Goal: Communication & Community: Connect with others

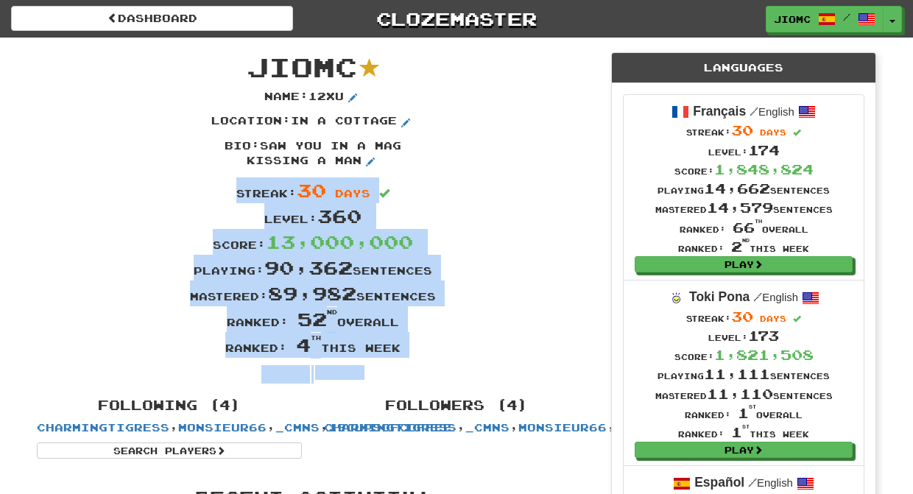
drag, startPoint x: 254, startPoint y: 68, endPoint x: 481, endPoint y: 387, distance: 391.4
click at [477, 348] on div "Ranked: 4 th this week" at bounding box center [313, 345] width 575 height 26
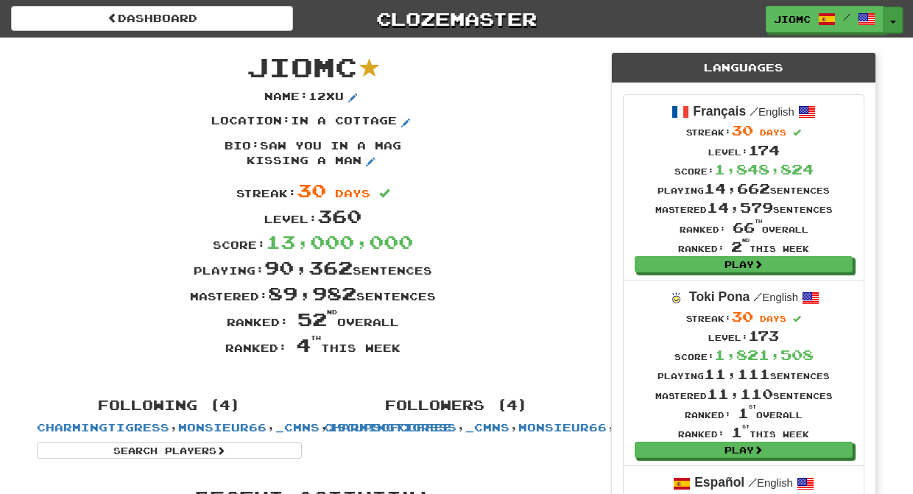
click at [896, 18] on button "Toggle Dropdown" at bounding box center [893, 20] width 19 height 27
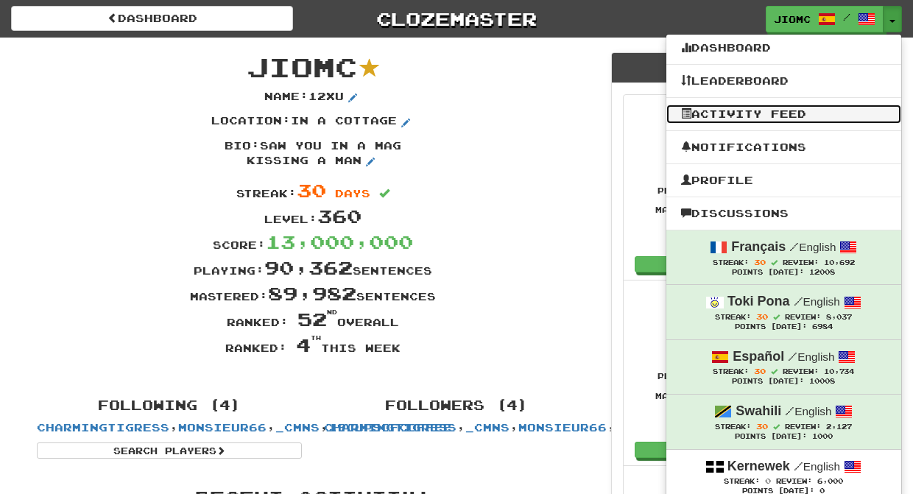
click at [784, 120] on link "Activity Feed" at bounding box center [784, 114] width 235 height 19
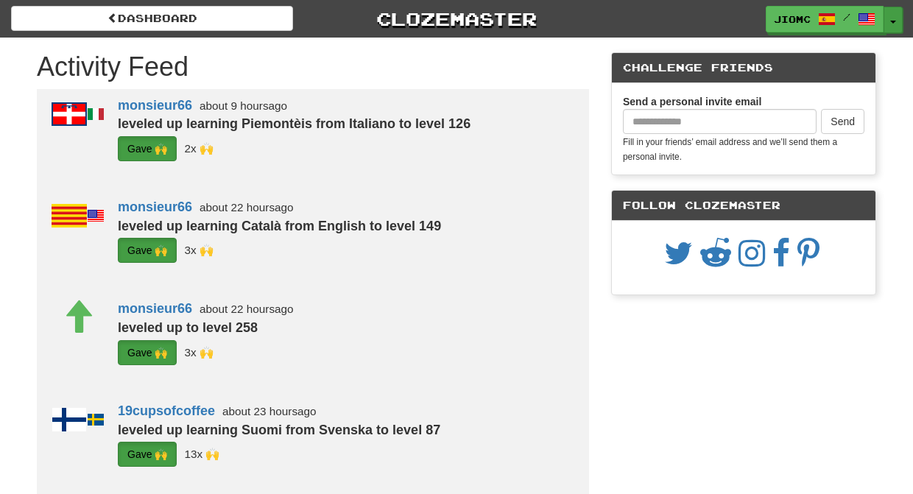
click at [891, 18] on button "Toggle Dropdown" at bounding box center [893, 20] width 19 height 27
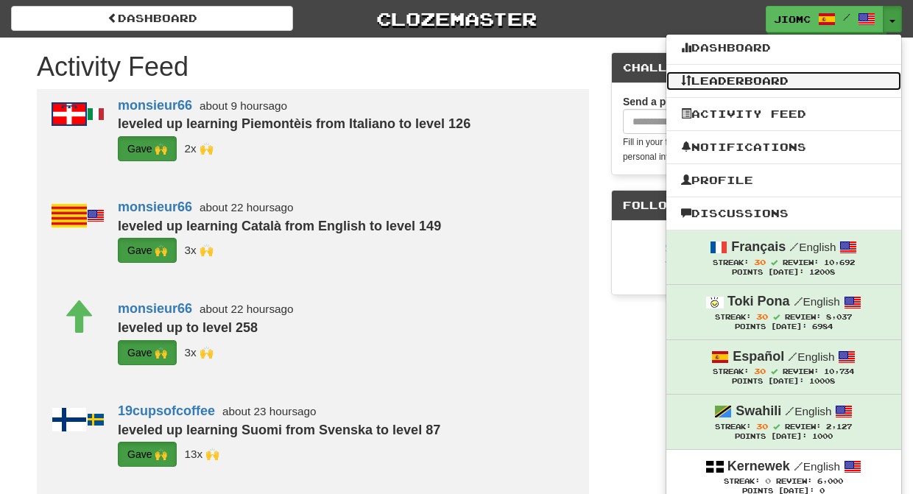
click at [789, 82] on link "Leaderboard" at bounding box center [784, 80] width 235 height 19
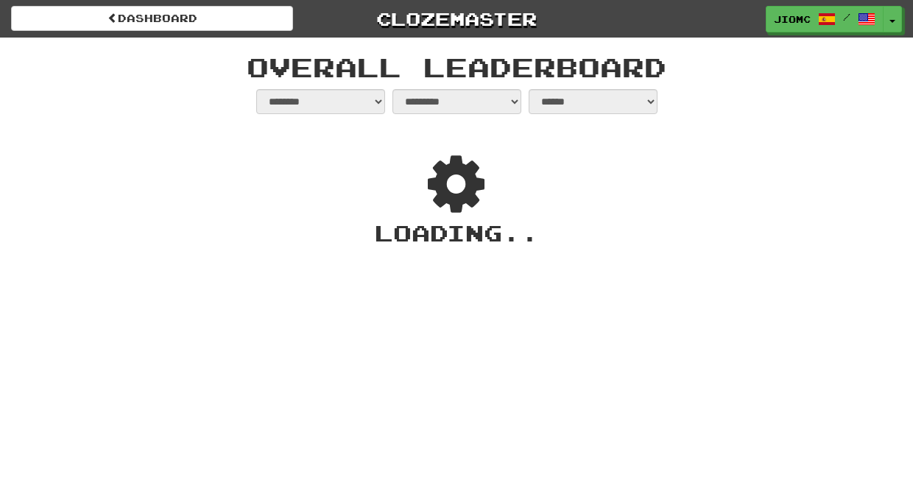
select select "**********"
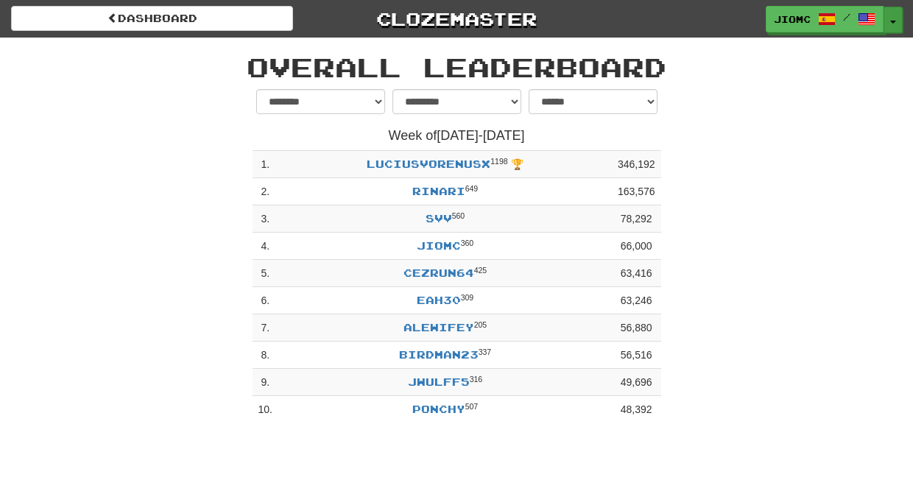
click at [893, 16] on button "Toggle Dropdown" at bounding box center [893, 20] width 19 height 27
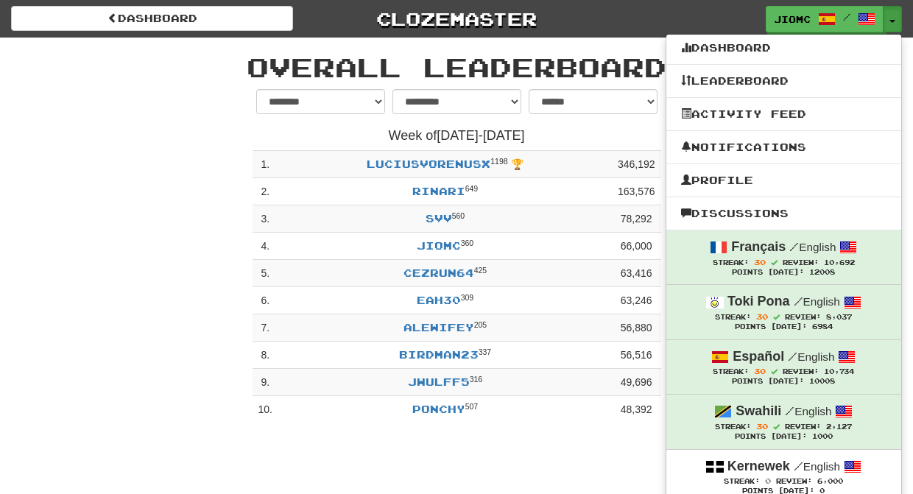
click at [66, 49] on div "Overall Leaderboard" at bounding box center [457, 64] width 862 height 52
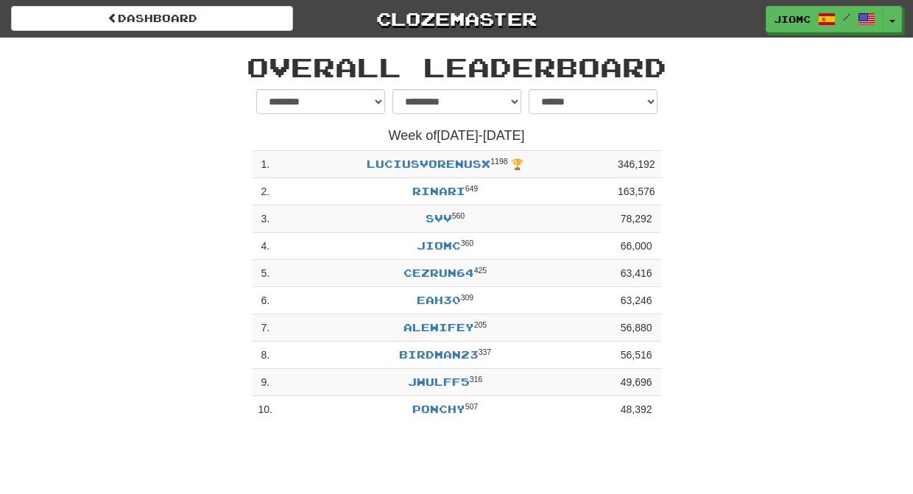
click at [100, 54] on h1 "Overall Leaderboard" at bounding box center [457, 66] width 840 height 29
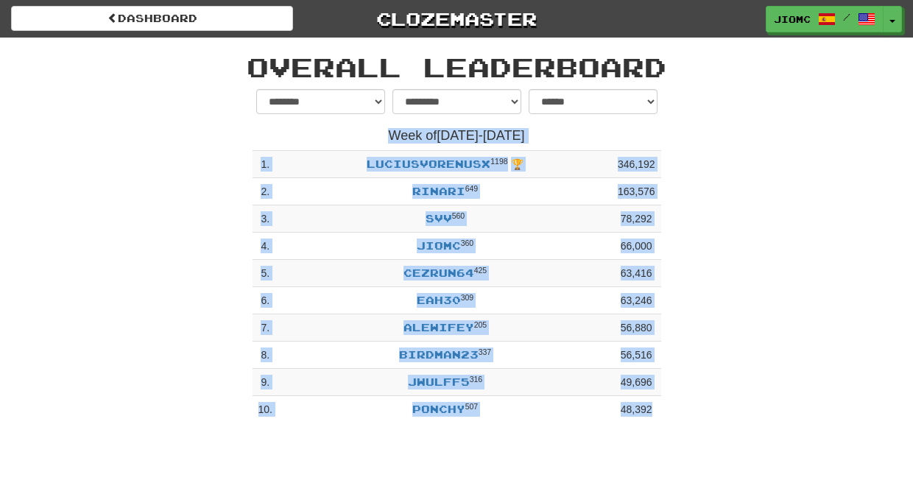
drag, startPoint x: 249, startPoint y: 60, endPoint x: 756, endPoint y: 412, distance: 617.3
click at [756, 412] on div "**********" at bounding box center [457, 234] width 862 height 393
click at [750, 415] on div "**********" at bounding box center [457, 260] width 862 height 342
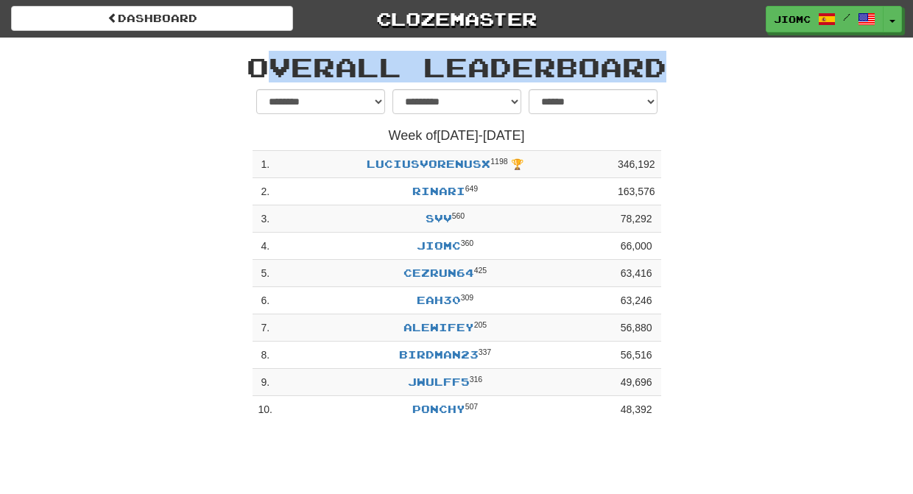
drag, startPoint x: 737, startPoint y: 415, endPoint x: 255, endPoint y: 61, distance: 597.6
click at [255, 61] on div "**********" at bounding box center [457, 234] width 862 height 393
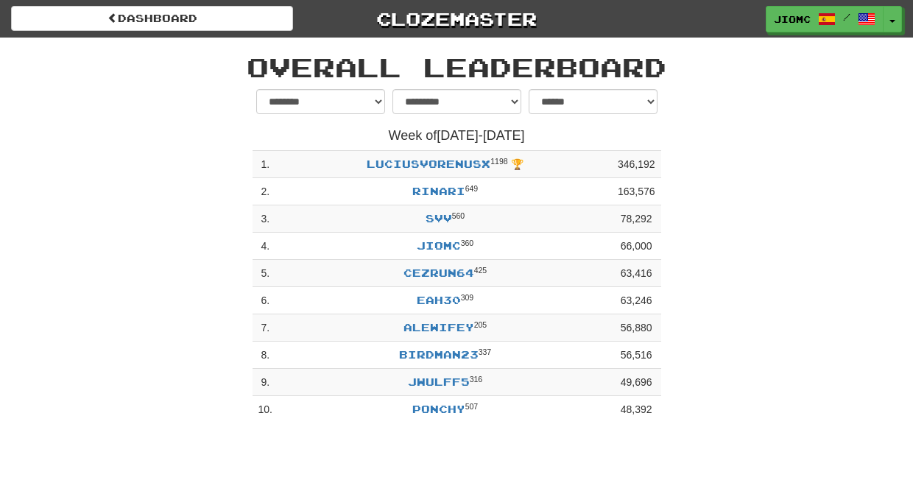
click at [254, 60] on h1 "Overall Leaderboard" at bounding box center [457, 66] width 840 height 29
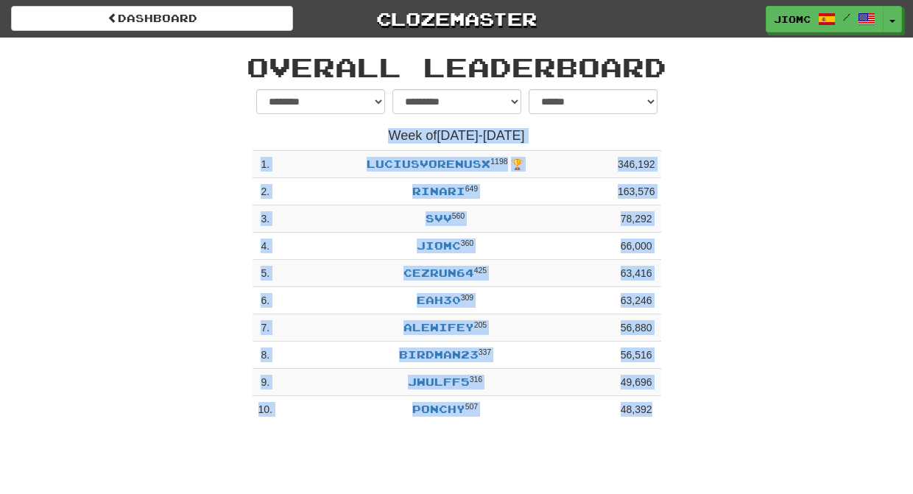
drag, startPoint x: 251, startPoint y: 60, endPoint x: 692, endPoint y: 410, distance: 562.6
click at [692, 410] on div "**********" at bounding box center [457, 234] width 862 height 393
click at [692, 410] on div "**********" at bounding box center [457, 260] width 862 height 342
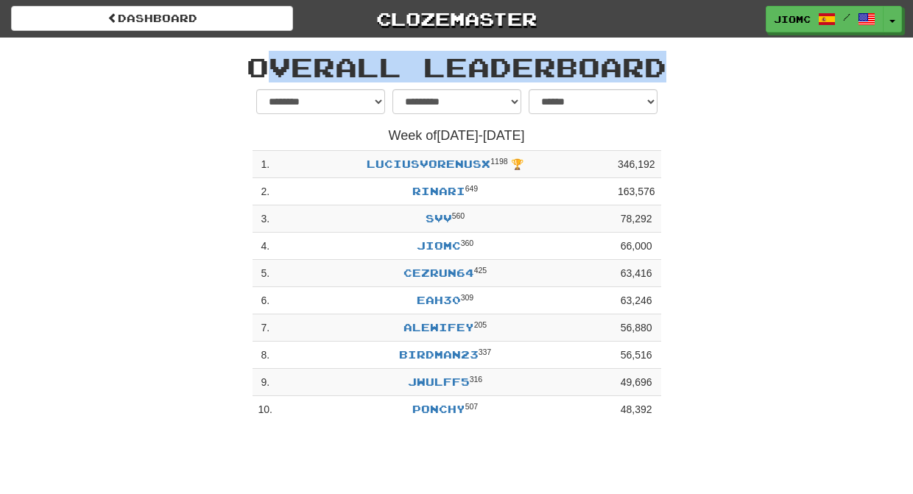
drag, startPoint x: 663, startPoint y: 411, endPoint x: 250, endPoint y: 66, distance: 537.6
click at [254, 71] on div "**********" at bounding box center [457, 234] width 862 height 393
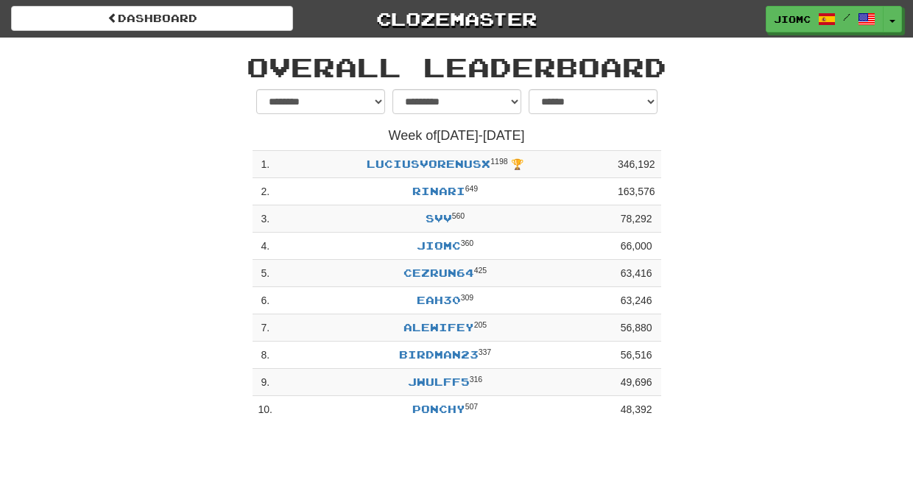
click at [250, 66] on h1 "Overall Leaderboard" at bounding box center [457, 66] width 840 height 29
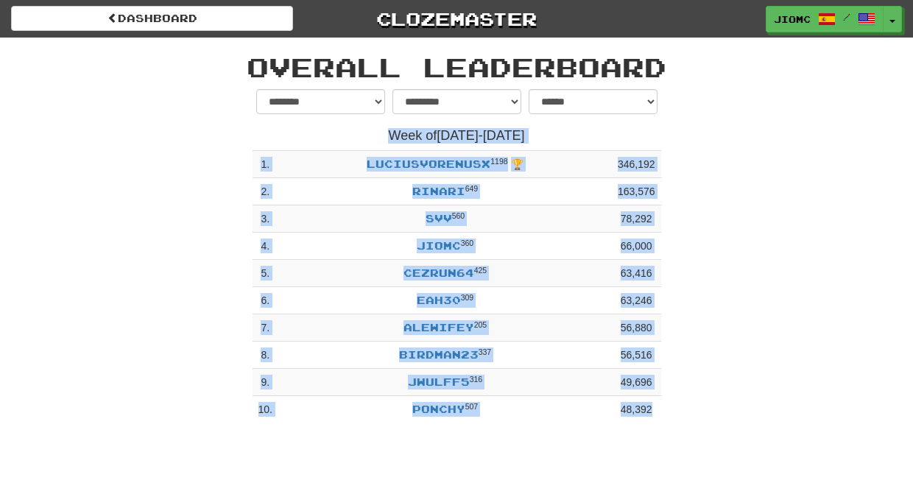
drag, startPoint x: 250, startPoint y: 62, endPoint x: 666, endPoint y: 407, distance: 540.9
click at [666, 407] on div "**********" at bounding box center [457, 234] width 862 height 393
click at [667, 407] on div "**********" at bounding box center [457, 260] width 431 height 342
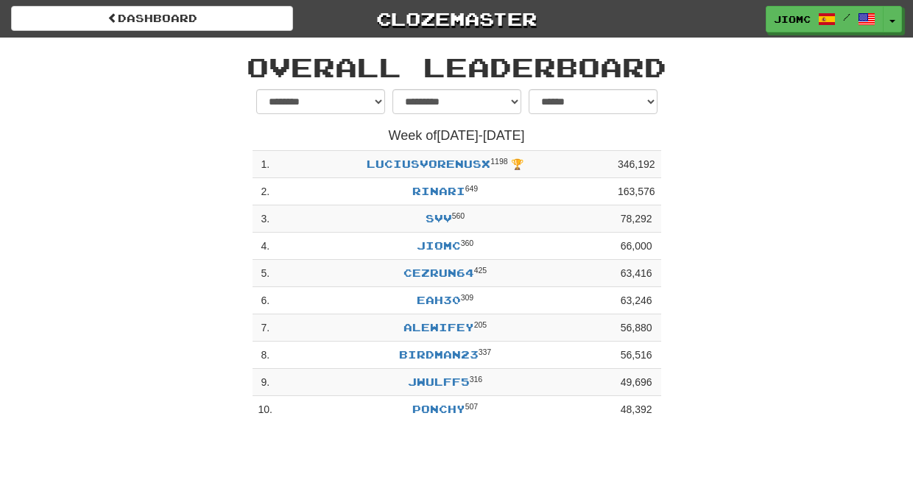
drag, startPoint x: 674, startPoint y: 408, endPoint x: 689, endPoint y: 404, distance: 15.4
click at [674, 409] on div "**********" at bounding box center [457, 260] width 862 height 342
click at [897, 11] on button "Toggle Dropdown" at bounding box center [893, 20] width 19 height 27
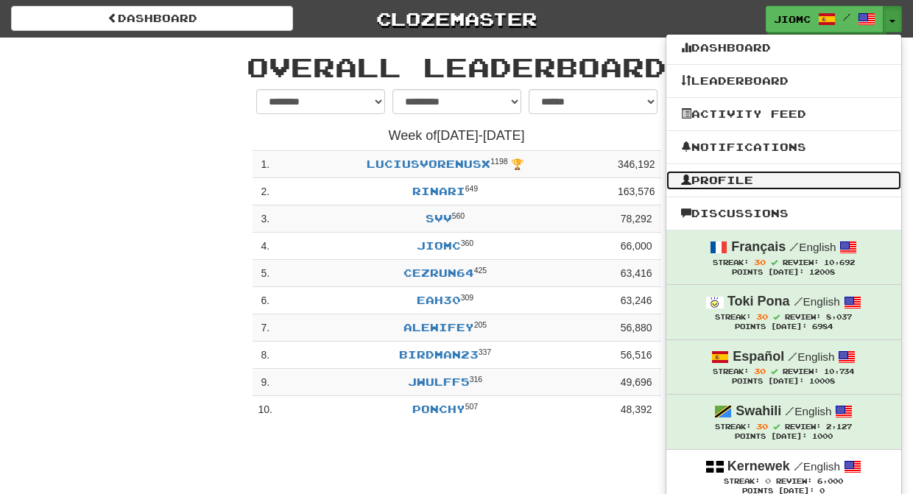
click at [779, 186] on link "Profile" at bounding box center [784, 180] width 235 height 19
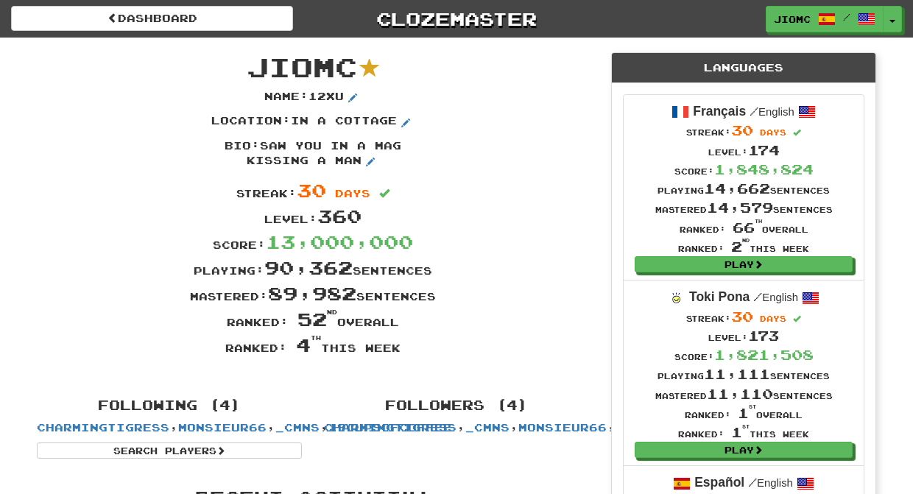
drag, startPoint x: 292, startPoint y: 320, endPoint x: 407, endPoint y: 317, distance: 114.9
click at [407, 317] on div "Ranked: 52 nd overall" at bounding box center [313, 319] width 575 height 26
click at [477, 297] on div "Mastered: 89,982 sentences" at bounding box center [313, 294] width 575 height 26
drag, startPoint x: 412, startPoint y: 326, endPoint x: 221, endPoint y: 323, distance: 191.5
click at [221, 323] on div "Ranked: 52 nd overall" at bounding box center [313, 319] width 575 height 26
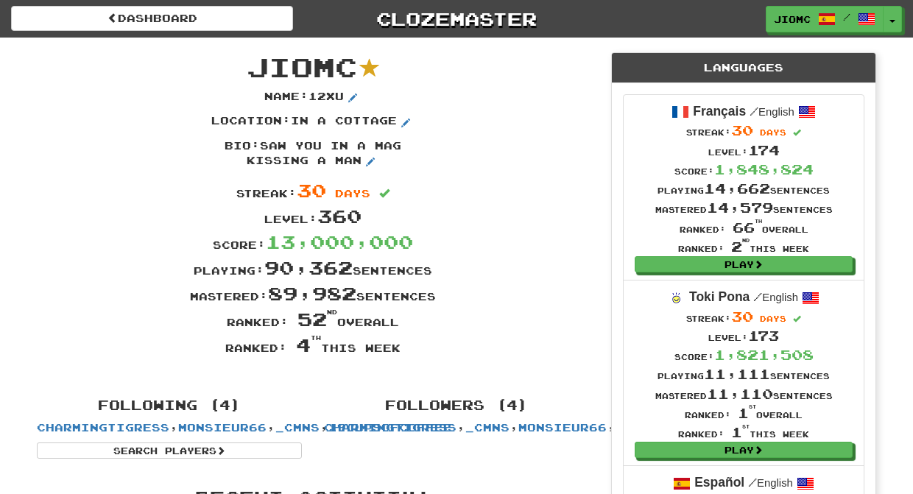
click at [227, 320] on div "Ranked: 52 nd overall" at bounding box center [313, 319] width 575 height 26
drag, startPoint x: 227, startPoint y: 320, endPoint x: 437, endPoint y: 322, distance: 209.9
click at [437, 322] on div "Ranked: 52 nd overall" at bounding box center [313, 319] width 575 height 26
click at [448, 323] on div "Ranked: 52 nd overall" at bounding box center [313, 319] width 575 height 26
drag, startPoint x: 417, startPoint y: 349, endPoint x: 203, endPoint y: 343, distance: 213.7
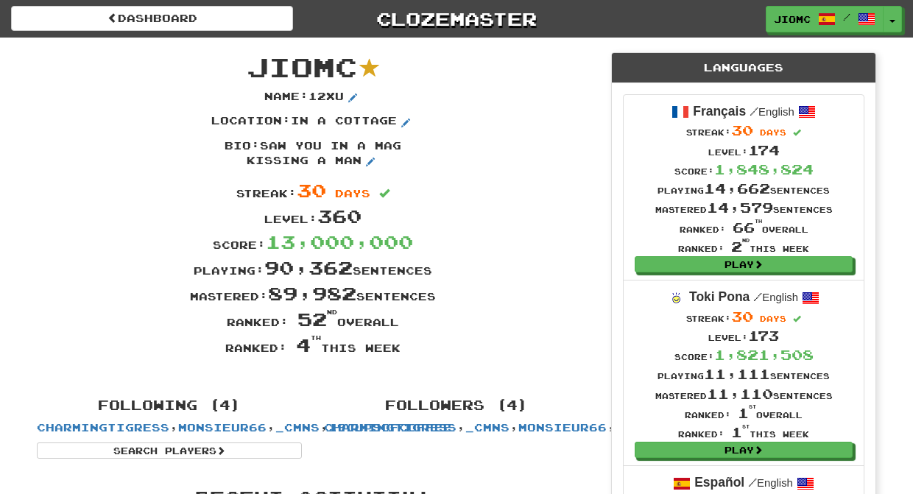
click at [203, 343] on div "Ranked: 4 th this week" at bounding box center [313, 345] width 575 height 26
click at [182, 312] on div "Ranked: 52 nd overall" at bounding box center [313, 319] width 575 height 26
drag, startPoint x: 255, startPoint y: 64, endPoint x: 423, endPoint y: 351, distance: 332.1
click at [423, 351] on div "JioMc Name : 12xu Location : in a cottage Bio : saw you in a mag kissing a man …" at bounding box center [313, 211] width 575 height 346
click at [402, 351] on div "Ranked: 4 th this week" at bounding box center [313, 345] width 575 height 26
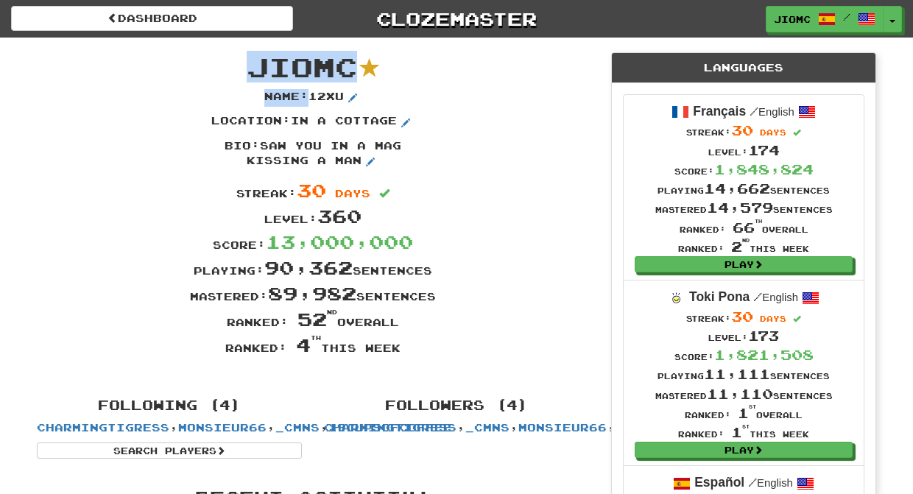
drag, startPoint x: 401, startPoint y: 351, endPoint x: 253, endPoint y: 64, distance: 322.5
click at [253, 64] on div "JioMc Name : 12xu Location : in a cottage Bio : saw you in a mag kissing a man …" at bounding box center [313, 211] width 575 height 346
click at [253, 64] on span "JioMc" at bounding box center [302, 67] width 110 height 32
drag, startPoint x: 253, startPoint y: 63, endPoint x: 404, endPoint y: 352, distance: 326.5
click at [404, 352] on div "JioMc Name : 12xu Location : in a cottage Bio : saw you in a mag kissing a man …" at bounding box center [313, 211] width 575 height 346
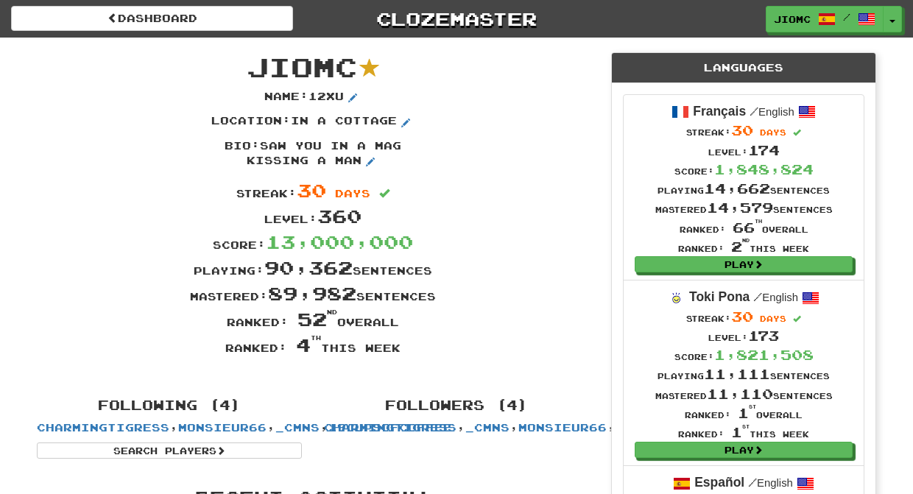
click at [404, 352] on div "Ranked: 4 th this week" at bounding box center [313, 345] width 575 height 26
drag, startPoint x: 401, startPoint y: 351, endPoint x: 253, endPoint y: 71, distance: 317.3
click at [253, 71] on div "JioMc Name : 12xu Location : in a cottage Bio : saw you in a mag kissing a man …" at bounding box center [313, 211] width 575 height 346
click at [253, 71] on span "JioMc" at bounding box center [302, 67] width 110 height 32
drag, startPoint x: 253, startPoint y: 71, endPoint x: 398, endPoint y: 354, distance: 318.6
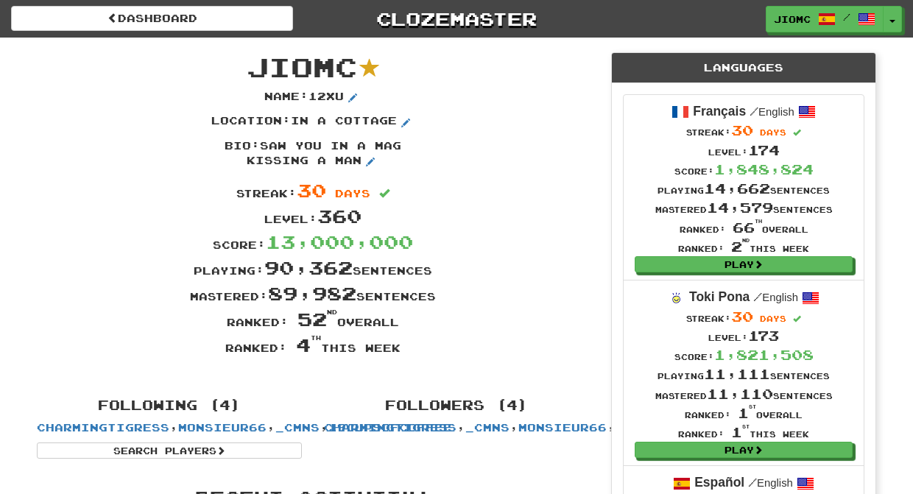
click at [398, 354] on div "JioMc Name : 12xu Location : in a cottage Bio : saw you in a mag kissing a man …" at bounding box center [313, 211] width 575 height 346
click at [401, 350] on div "Ranked: 4 th this week" at bounding box center [313, 345] width 575 height 26
drag, startPoint x: 401, startPoint y: 350, endPoint x: 253, endPoint y: 66, distance: 320.3
click at [253, 66] on div "JioMc Name : 12xu Location : in a cottage Bio : saw you in a mag kissing a man …" at bounding box center [313, 211] width 575 height 346
click at [253, 66] on span "JioMc" at bounding box center [302, 67] width 110 height 32
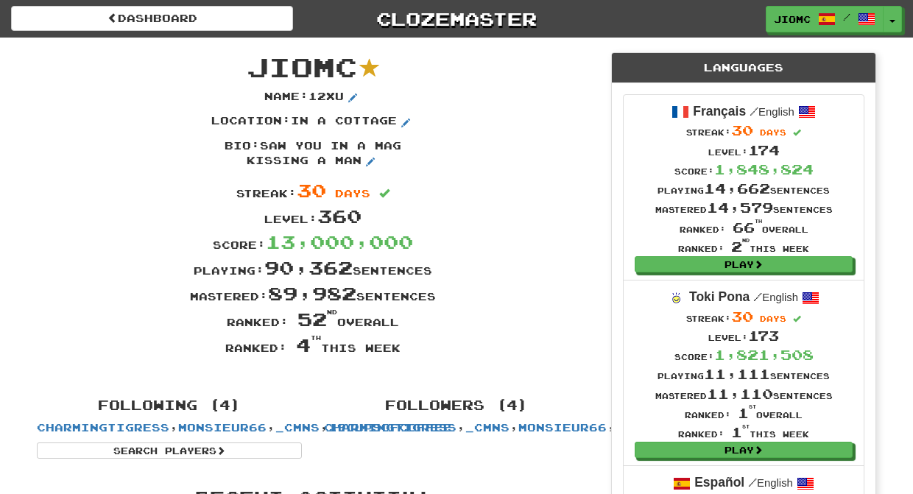
drag, startPoint x: 251, startPoint y: 63, endPoint x: 403, endPoint y: 349, distance: 323.6
click at [403, 349] on div "JioMc Name : 12xu Location : in a cottage Bio : saw you in a mag kissing a man …" at bounding box center [313, 211] width 575 height 346
click at [402, 349] on div "Ranked: 4 th this week" at bounding box center [313, 345] width 575 height 26
drag, startPoint x: 402, startPoint y: 349, endPoint x: 251, endPoint y: 68, distance: 319.3
click at [251, 68] on div "JioMc Name : 12xu Location : in a cottage Bio : saw you in a mag kissing a man …" at bounding box center [313, 211] width 575 height 346
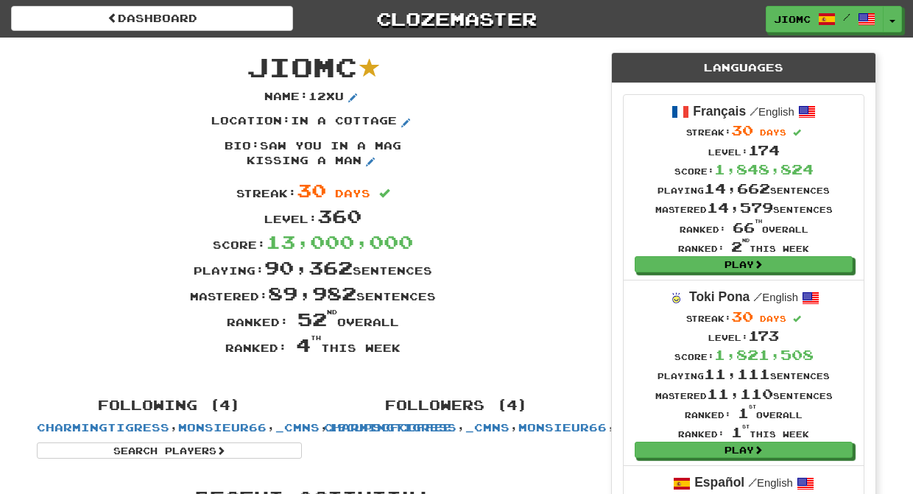
click at [252, 63] on span "JioMc" at bounding box center [302, 67] width 110 height 32
drag, startPoint x: 252, startPoint y: 62, endPoint x: 398, endPoint y: 343, distance: 316.9
click at [398, 343] on div "JioMc Name : 12xu Location : in a cottage Bio : saw you in a mag kissing a man …" at bounding box center [313, 211] width 575 height 346
click at [400, 350] on div "Ranked: 4 th this week" at bounding box center [313, 345] width 575 height 26
drag, startPoint x: 401, startPoint y: 350, endPoint x: 250, endPoint y: 69, distance: 318.7
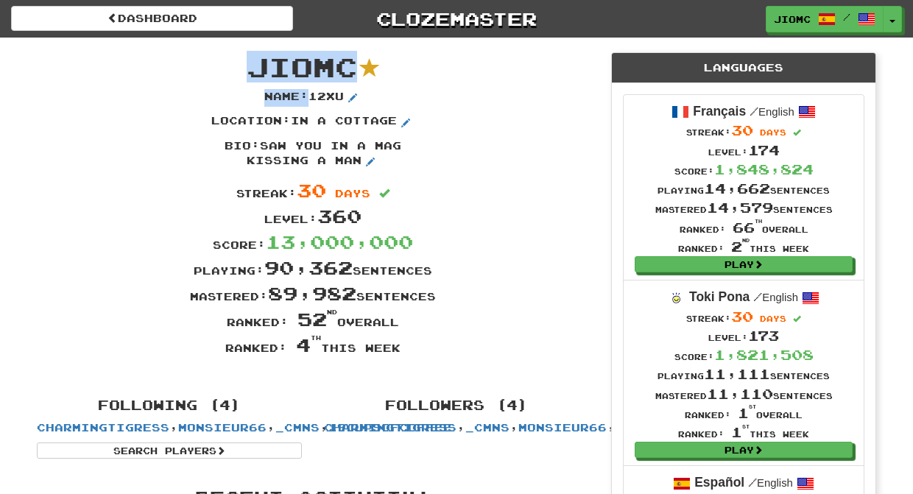
click at [250, 69] on div "JioMc Name : 12xu Location : in a cottage Bio : saw you in a mag kissing a man …" at bounding box center [313, 211] width 575 height 346
click at [250, 67] on span "JioMc" at bounding box center [302, 67] width 110 height 32
drag, startPoint x: 250, startPoint y: 65, endPoint x: 401, endPoint y: 353, distance: 325.2
click at [401, 354] on div "JioMc Name : 12xu Location : in a cottage Bio : saw you in a mag kissing a man …" at bounding box center [313, 211] width 575 height 346
click at [401, 352] on div "Ranked: 4 th this week" at bounding box center [313, 345] width 575 height 26
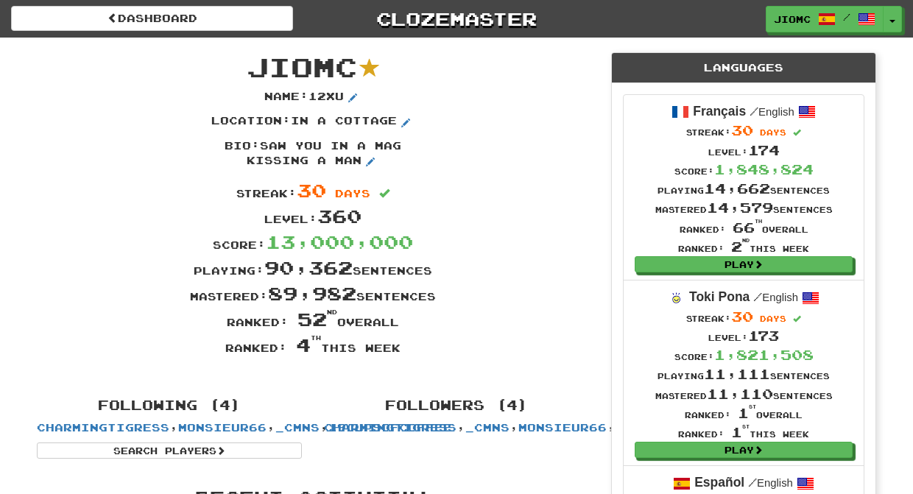
click at [401, 350] on div "Ranked: 4 th this week" at bounding box center [313, 345] width 575 height 26
drag, startPoint x: 401, startPoint y: 351, endPoint x: 250, endPoint y: 67, distance: 321.3
click at [250, 67] on div "JioMc Name : 12xu Location : in a cottage Bio : saw you in a mag kissing a man …" at bounding box center [313, 211] width 575 height 346
click at [250, 67] on span "JioMc" at bounding box center [302, 67] width 110 height 32
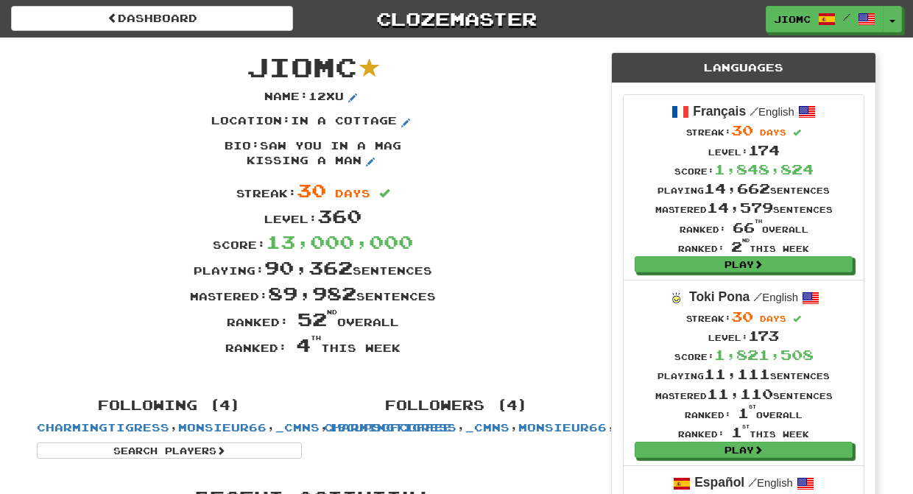
drag, startPoint x: 250, startPoint y: 64, endPoint x: 404, endPoint y: 354, distance: 327.9
click at [404, 354] on div "JioMc Name : 12xu Location : in a cottage Bio : saw you in a mag kissing a man …" at bounding box center [313, 211] width 575 height 346
click at [402, 350] on div "Ranked: 4 th this week" at bounding box center [313, 345] width 575 height 26
drag, startPoint x: 401, startPoint y: 350, endPoint x: 256, endPoint y: 71, distance: 315.0
click at [256, 71] on div "JioMc Name : 12xu Location : in a cottage Bio : saw you in a mag kissing a man …" at bounding box center [313, 211] width 575 height 346
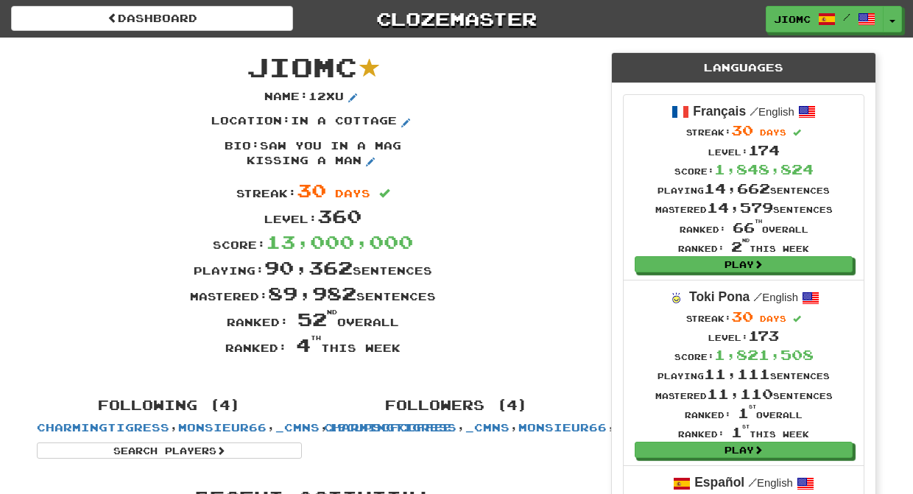
click at [256, 70] on span "JioMc" at bounding box center [302, 67] width 110 height 32
drag, startPoint x: 258, startPoint y: 64, endPoint x: 402, endPoint y: 351, distance: 320.8
click at [401, 351] on div "JioMc Name : 12xu Location : in a cottage Bio : saw you in a mag kissing a man …" at bounding box center [313, 211] width 575 height 346
click at [404, 352] on div "Ranked: 4 th this week" at bounding box center [313, 345] width 575 height 26
drag, startPoint x: 402, startPoint y: 352, endPoint x: 251, endPoint y: 70, distance: 320.0
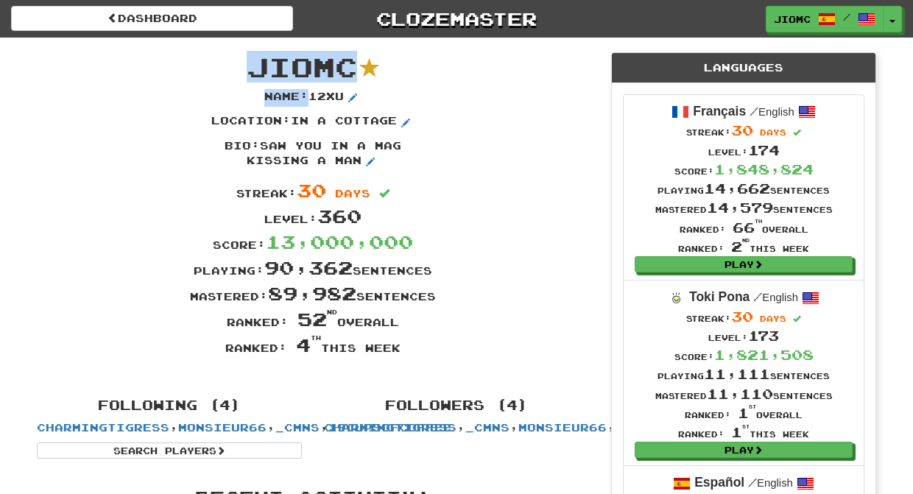
click at [251, 70] on div "JioMc Name : 12xu Location : in a cottage Bio : saw you in a mag kissing a man …" at bounding box center [313, 211] width 575 height 346
click at [251, 69] on span "JioMc" at bounding box center [302, 67] width 110 height 32
drag, startPoint x: 253, startPoint y: 62, endPoint x: 401, endPoint y: 350, distance: 324.2
click at [401, 350] on div "JioMc Name : 12xu Location : in a cottage Bio : saw you in a mag kissing a man …" at bounding box center [313, 211] width 575 height 346
click at [402, 350] on div "Ranked: 4 th this week" at bounding box center [313, 345] width 575 height 26
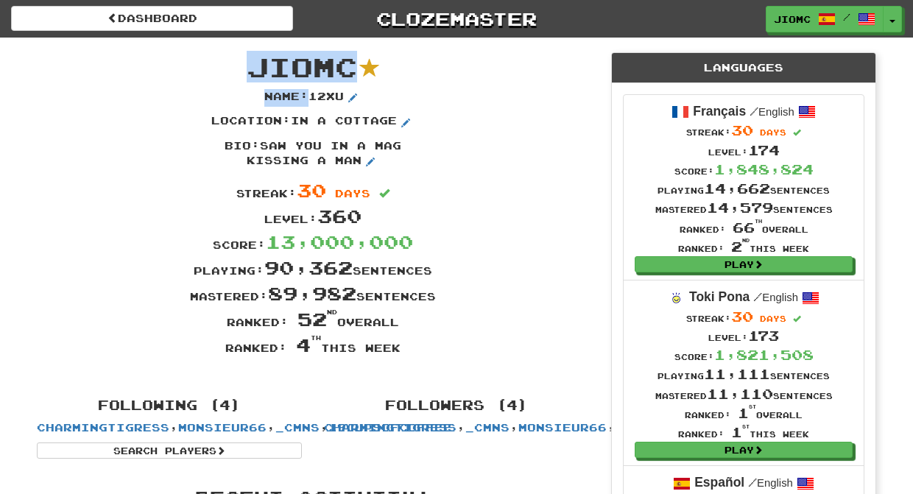
drag, startPoint x: 403, startPoint y: 351, endPoint x: 253, endPoint y: 69, distance: 319.9
click at [252, 71] on div "JioMc Name : 12xu Location : in a cottage Bio : saw you in a mag kissing a man …" at bounding box center [313, 211] width 575 height 346
click at [253, 68] on span "JioMc" at bounding box center [302, 67] width 110 height 32
drag, startPoint x: 250, startPoint y: 62, endPoint x: 400, endPoint y: 349, distance: 323.9
click at [400, 349] on div "JioMc Name : 12xu Location : in a cottage Bio : saw you in a mag kissing a man …" at bounding box center [313, 211] width 575 height 346
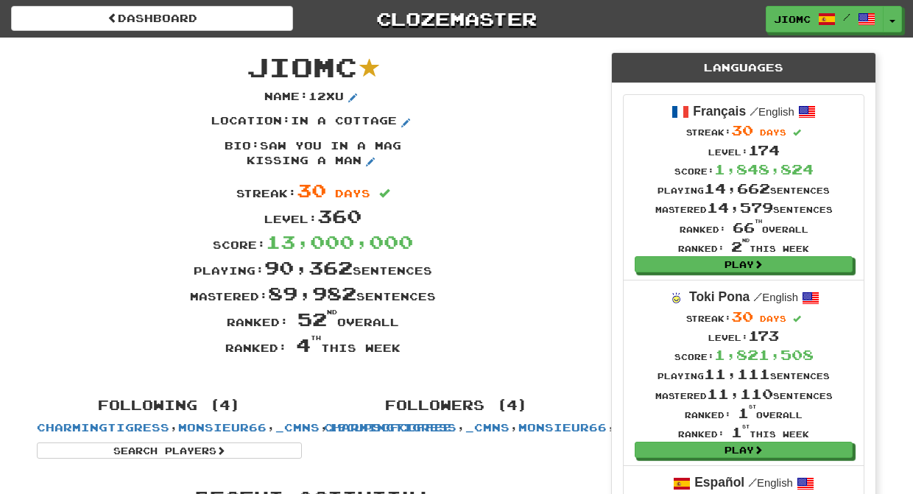
click at [401, 349] on div "Ranked: 4 th this week" at bounding box center [313, 345] width 575 height 26
drag, startPoint x: 401, startPoint y: 352, endPoint x: 254, endPoint y: 65, distance: 322.8
click at [254, 65] on div "JioMc Name : 12xu Location : in a cottage Bio : saw you in a mag kissing a man …" at bounding box center [313, 211] width 575 height 346
click at [254, 65] on span "JioMc" at bounding box center [302, 67] width 110 height 32
drag, startPoint x: 254, startPoint y: 65, endPoint x: 401, endPoint y: 353, distance: 323.5
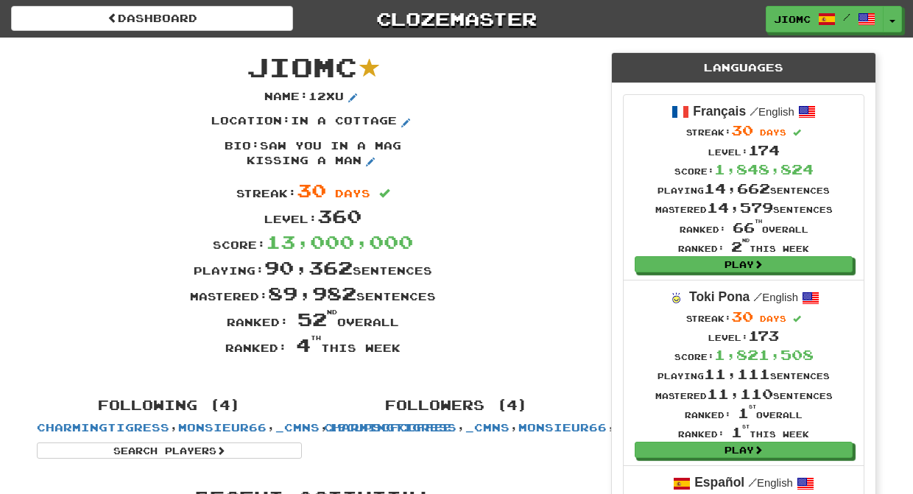
click at [401, 353] on div "JioMc Name : 12xu Location : in a cottage Bio : saw you in a mag kissing a man …" at bounding box center [313, 211] width 575 height 346
click at [402, 353] on div "Ranked: 4 th this week" at bounding box center [313, 345] width 575 height 26
click at [399, 348] on div "Ranked: 4 th this week" at bounding box center [313, 345] width 575 height 26
drag, startPoint x: 402, startPoint y: 349, endPoint x: 253, endPoint y: 67, distance: 318.9
click at [253, 67] on div "JioMc Name : 12xu Location : in a cottage Bio : saw you in a mag kissing a man …" at bounding box center [313, 211] width 575 height 346
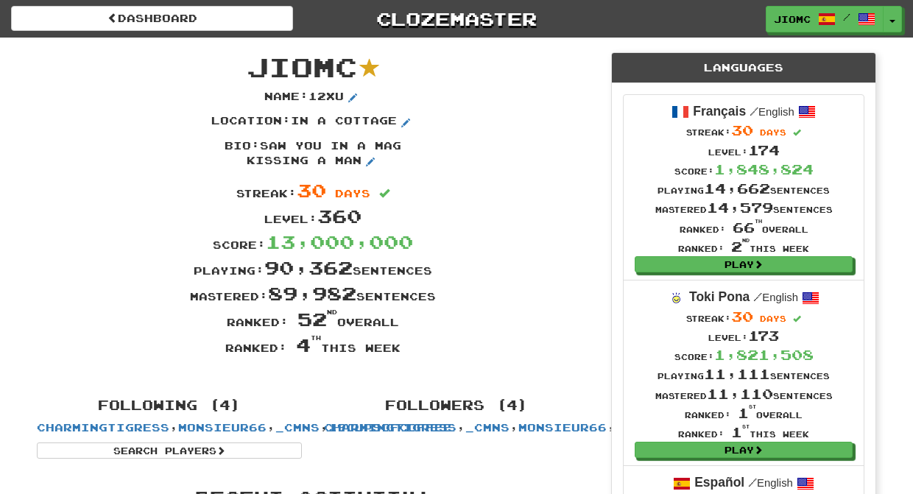
click at [253, 67] on span "JioMc" at bounding box center [302, 67] width 110 height 32
drag, startPoint x: 254, startPoint y: 63, endPoint x: 402, endPoint y: 354, distance: 325.8
click at [402, 354] on div "JioMc Name : 12xu Location : in a cottage Bio : saw you in a mag kissing a man …" at bounding box center [313, 211] width 575 height 346
click at [402, 353] on div "Ranked: 4 th this week" at bounding box center [313, 345] width 575 height 26
click at [403, 350] on div "Ranked: 4 th this week" at bounding box center [313, 345] width 575 height 26
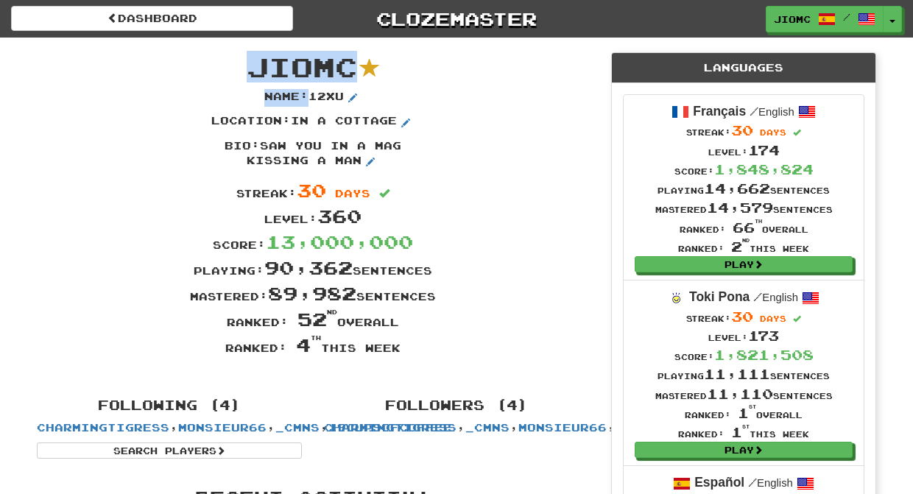
drag, startPoint x: 401, startPoint y: 348, endPoint x: 250, endPoint y: 63, distance: 322.6
click at [250, 63] on div "JioMc Name : 12xu Location : in a cottage Bio : saw you in a mag kissing a man …" at bounding box center [313, 211] width 575 height 346
click at [250, 63] on span "JioMc" at bounding box center [302, 67] width 110 height 32
drag, startPoint x: 250, startPoint y: 63, endPoint x: 401, endPoint y: 351, distance: 324.2
click at [401, 351] on div "JioMc Name : 12xu Location : in a cottage Bio : saw you in a mag kissing a man …" at bounding box center [313, 211] width 575 height 346
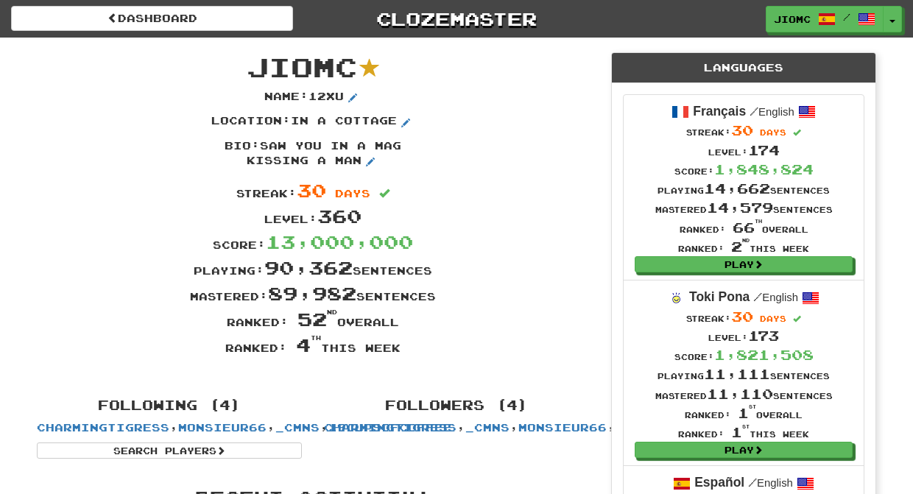
click at [401, 351] on div "Ranked: 4 th this week" at bounding box center [313, 345] width 575 height 26
drag, startPoint x: 403, startPoint y: 350, endPoint x: 249, endPoint y: 74, distance: 316.2
click at [249, 74] on div "JioMc Name : 12xu Location : in a cottage Bio : saw you in a mag kissing a man …" at bounding box center [313, 211] width 575 height 346
click at [249, 74] on span "JioMc" at bounding box center [302, 67] width 110 height 32
drag, startPoint x: 249, startPoint y: 62, endPoint x: 400, endPoint y: 353, distance: 327.8
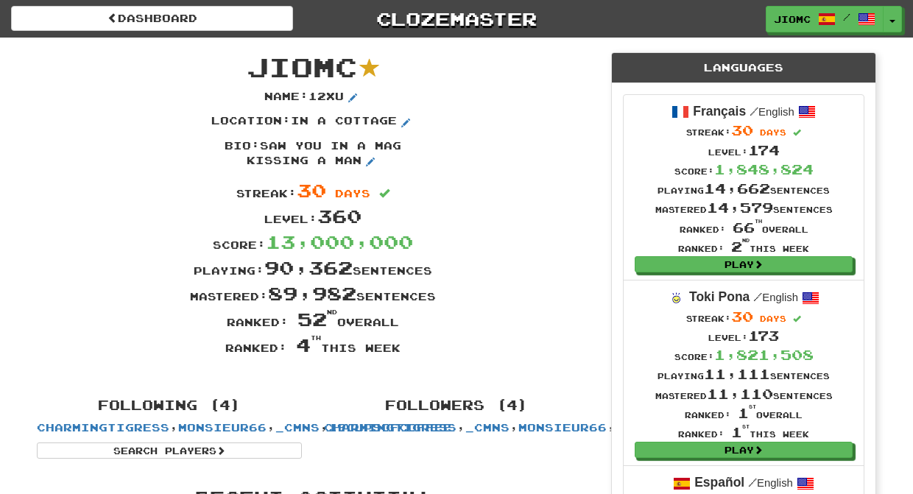
click at [400, 354] on div "JioMc Name : 12xu Location : in a cottage Bio : saw you in a mag kissing a man …" at bounding box center [313, 211] width 575 height 346
click at [401, 351] on div "Ranked: 4 th this week" at bounding box center [313, 345] width 575 height 26
drag, startPoint x: 402, startPoint y: 349, endPoint x: 250, endPoint y: 63, distance: 323.9
click at [250, 63] on div "JioMc Name : 12xu Location : in a cottage Bio : saw you in a mag kissing a man …" at bounding box center [313, 211] width 575 height 346
click at [250, 63] on span "JioMc" at bounding box center [302, 67] width 110 height 32
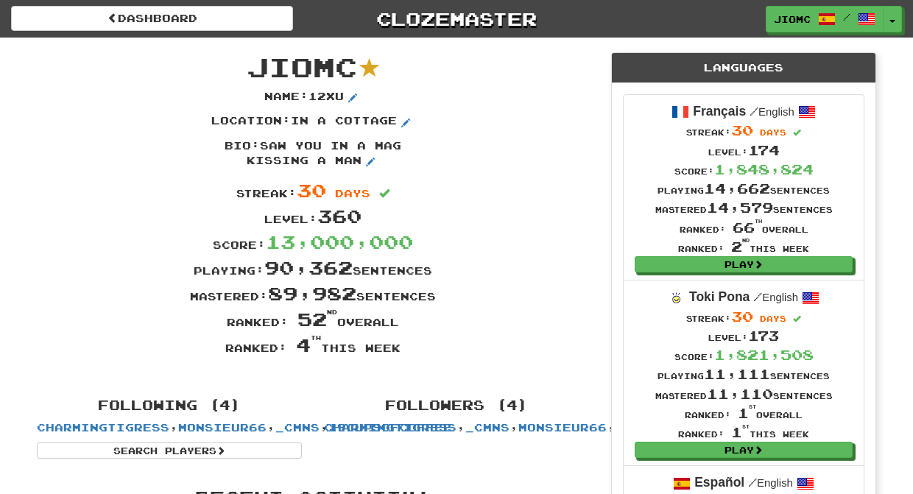
drag, startPoint x: 251, startPoint y: 62, endPoint x: 401, endPoint y: 351, distance: 326.2
click at [403, 353] on div "JioMc Name : 12xu Location : in a cottage Bio : saw you in a mag kissing a man …" at bounding box center [313, 211] width 575 height 346
click at [401, 351] on div "Ranked: 4 th this week" at bounding box center [313, 345] width 575 height 26
drag, startPoint x: 393, startPoint y: 331, endPoint x: 254, endPoint y: 69, distance: 296.5
click at [254, 69] on div "JioMc Name : 12xu Location : in a cottage Bio : saw you in a mag kissing a man …" at bounding box center [313, 211] width 575 height 346
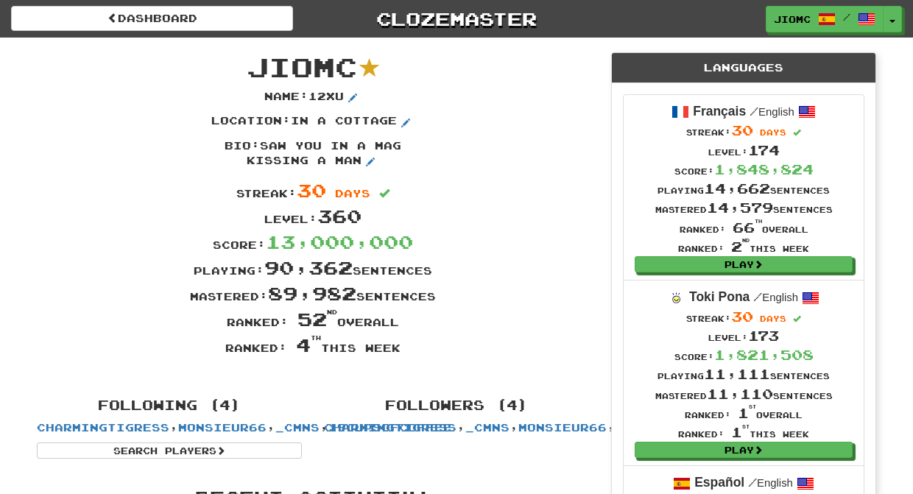
click at [254, 68] on span "JioMc" at bounding box center [302, 67] width 110 height 32
drag, startPoint x: 249, startPoint y: 62, endPoint x: 399, endPoint y: 351, distance: 325.5
click at [399, 351] on div "JioMc Name : 12xu Location : in a cottage Bio : saw you in a mag kissing a man …" at bounding box center [313, 211] width 575 height 346
click at [401, 350] on div "Ranked: 4 th this week" at bounding box center [313, 345] width 575 height 26
drag, startPoint x: 401, startPoint y: 349, endPoint x: 253, endPoint y: 65, distance: 320.9
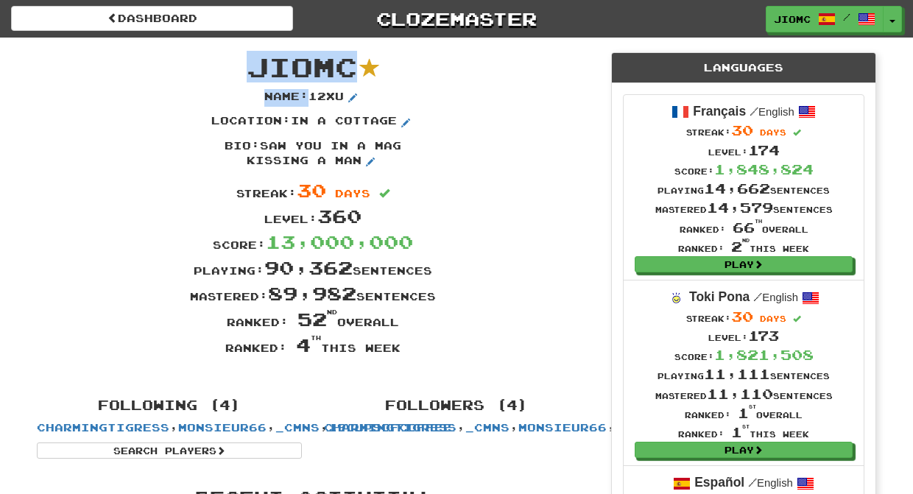
click at [253, 65] on div "JioMc Name : 12xu Location : in a cottage Bio : saw you in a mag kissing a man …" at bounding box center [313, 211] width 575 height 346
click at [253, 65] on span "JioMc" at bounding box center [302, 67] width 110 height 32
drag, startPoint x: 253, startPoint y: 60, endPoint x: 401, endPoint y: 350, distance: 325.1
click at [401, 350] on div "JioMc Name : 12xu Location : in a cottage Bio : saw you in a mag kissing a man …" at bounding box center [313, 211] width 575 height 346
click at [400, 350] on div "Ranked: 4 th this week" at bounding box center [313, 345] width 575 height 26
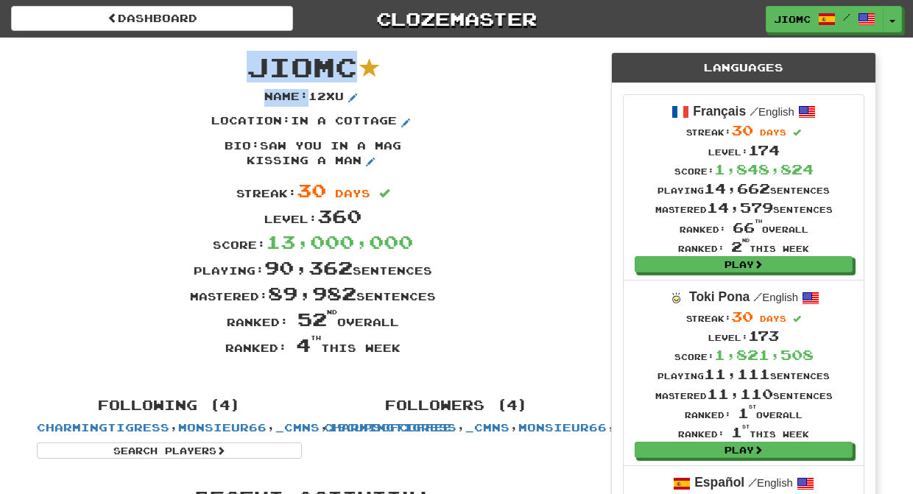
drag, startPoint x: 400, startPoint y: 350, endPoint x: 254, endPoint y: 74, distance: 311.7
click at [254, 74] on div "JioMc Name : 12xu Location : in a cottage Bio : saw you in a mag kissing a man …" at bounding box center [313, 211] width 575 height 346
click at [253, 71] on span "JioMc" at bounding box center [302, 67] width 110 height 32
drag, startPoint x: 251, startPoint y: 66, endPoint x: 401, endPoint y: 351, distance: 322.5
click at [401, 351] on div "JioMc Name : 12xu Location : in a cottage Bio : saw you in a mag kissing a man …" at bounding box center [313, 211] width 575 height 346
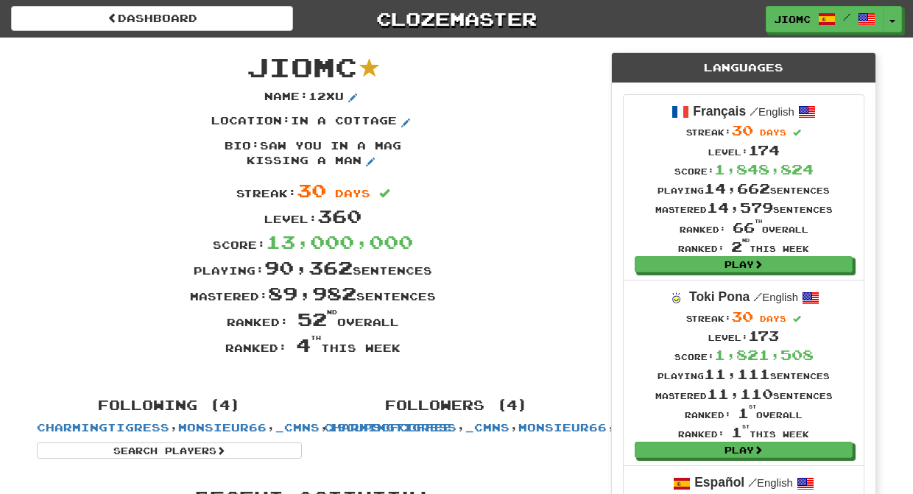
click at [401, 351] on div "Ranked: 4 th this week" at bounding box center [313, 345] width 575 height 26
drag, startPoint x: 402, startPoint y: 351, endPoint x: 255, endPoint y: 62, distance: 324.8
click at [255, 62] on div "JioMc Name : 12xu Location : in a cottage Bio : saw you in a mag kissing a man …" at bounding box center [313, 211] width 575 height 346
click at [255, 62] on span "JioMc" at bounding box center [302, 67] width 110 height 32
drag, startPoint x: 254, startPoint y: 62, endPoint x: 401, endPoint y: 352, distance: 325.5
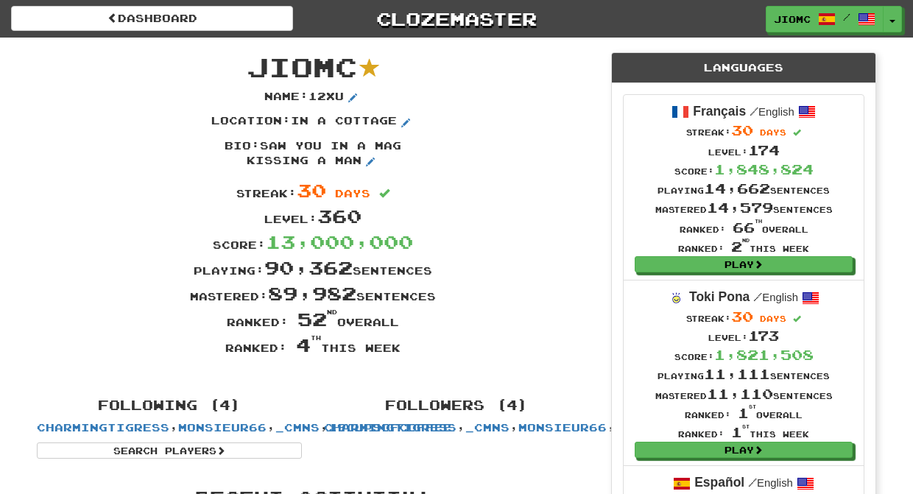
click at [401, 352] on div "JioMc Name : 12xu Location : in a cottage Bio : saw you in a mag kissing a man …" at bounding box center [313, 211] width 575 height 346
click at [401, 351] on div "Ranked: 4 th this week" at bounding box center [313, 345] width 575 height 26
drag, startPoint x: 402, startPoint y: 349, endPoint x: 250, endPoint y: 65, distance: 322.3
click at [250, 65] on div "JioMc Name : 12xu Location : in a cottage Bio : saw you in a mag kissing a man …" at bounding box center [313, 211] width 575 height 346
click at [255, 66] on span "JioMc" at bounding box center [302, 67] width 110 height 32
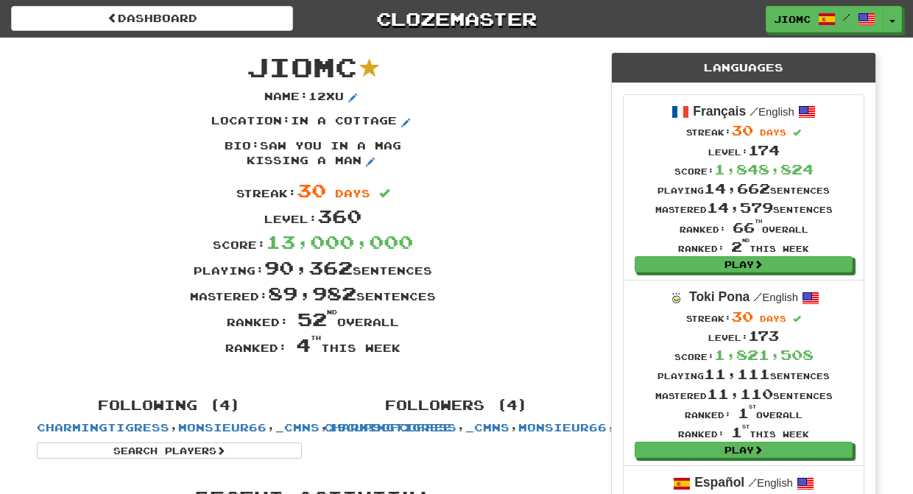
drag, startPoint x: 253, startPoint y: 63, endPoint x: 398, endPoint y: 354, distance: 325.8
click at [398, 354] on div "JioMc Name : 12xu Location : in a cottage Bio : saw you in a mag kissing a man …" at bounding box center [313, 211] width 575 height 346
click at [402, 351] on div "Ranked: 4 th this week" at bounding box center [313, 345] width 575 height 26
drag, startPoint x: 403, startPoint y: 350, endPoint x: 250, endPoint y: 70, distance: 318.7
click at [250, 70] on div "JioMc Name : 12xu Location : in a cottage Bio : saw you in a mag kissing a man …" at bounding box center [313, 211] width 575 height 346
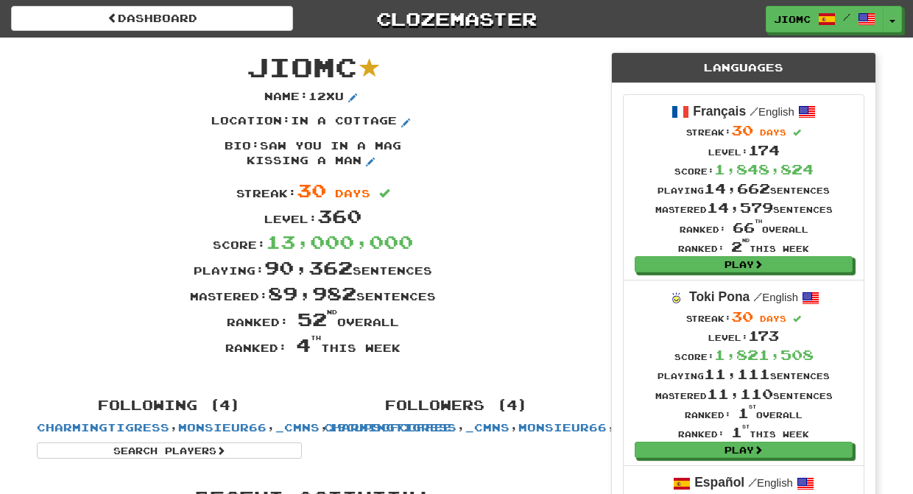
click at [250, 69] on span "JioMc" at bounding box center [302, 67] width 110 height 32
drag, startPoint x: 252, startPoint y: 67, endPoint x: 399, endPoint y: 354, distance: 322.8
click at [399, 354] on div "JioMc Name : 12xu Location : in a cottage Bio : saw you in a mag kissing a man …" at bounding box center [313, 211] width 575 height 346
click at [400, 354] on div "Ranked: 4 th this week" at bounding box center [313, 345] width 575 height 26
drag, startPoint x: 401, startPoint y: 351, endPoint x: 250, endPoint y: 68, distance: 320.3
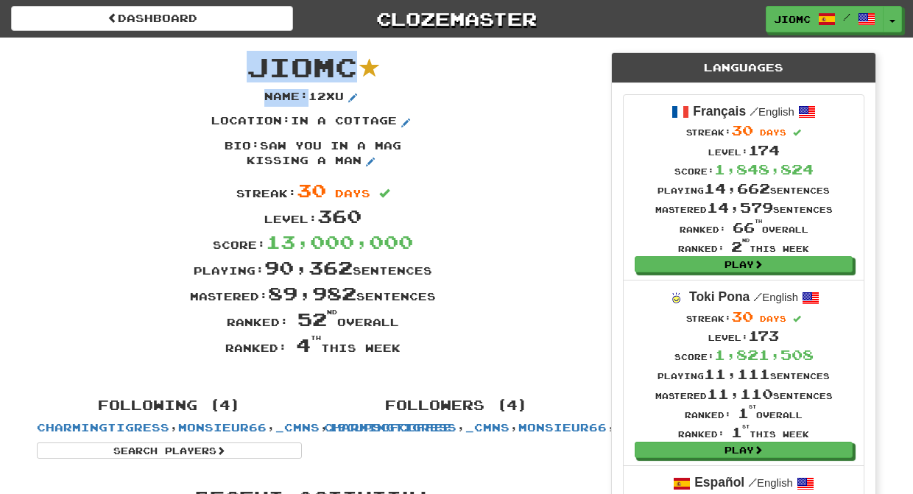
click at [250, 68] on div "JioMc Name : 12xu Location : in a cottage Bio : saw you in a mag kissing a man …" at bounding box center [313, 211] width 575 height 346
click at [250, 68] on span "JioMc" at bounding box center [302, 67] width 110 height 32
drag, startPoint x: 252, startPoint y: 66, endPoint x: 401, endPoint y: 352, distance: 322.5
click at [401, 352] on div "JioMc Name : 12xu Location : in a cottage Bio : saw you in a mag kissing a man …" at bounding box center [313, 211] width 575 height 346
click at [404, 352] on div "Ranked: 4 th this week" at bounding box center [313, 345] width 575 height 26
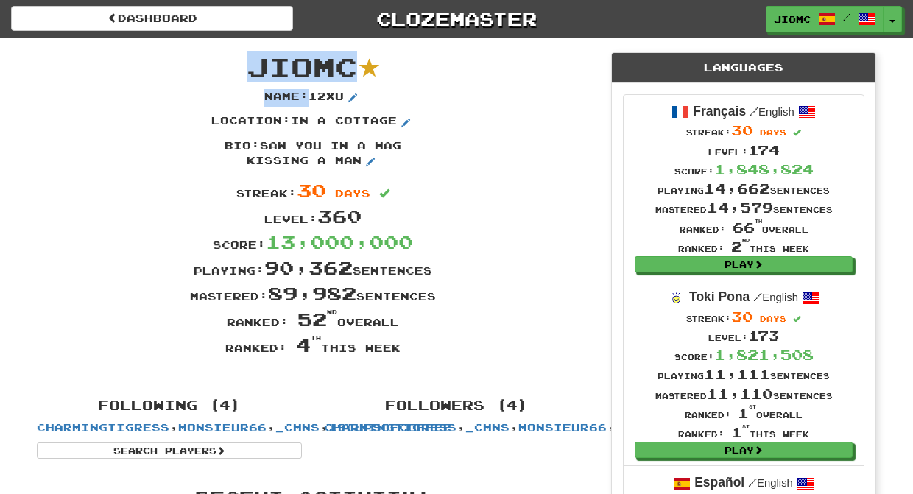
drag, startPoint x: 401, startPoint y: 351, endPoint x: 252, endPoint y: 68, distance: 319.6
click at [252, 68] on div "JioMc Name : 12xu Location : in a cottage Bio : saw you in a mag kissing a man …" at bounding box center [313, 211] width 575 height 346
click at [252, 68] on span "JioMc" at bounding box center [302, 67] width 110 height 32
drag, startPoint x: 252, startPoint y: 68, endPoint x: 401, endPoint y: 354, distance: 322.9
click at [401, 354] on div "JioMc Name : 12xu Location : in a cottage Bio : saw you in a mag kissing a man …" at bounding box center [313, 211] width 575 height 346
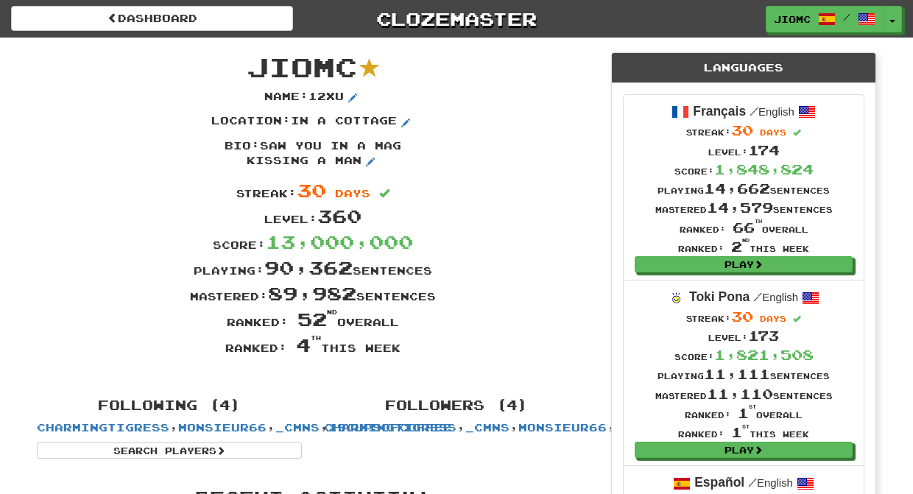
click at [401, 354] on div "Ranked: 4 th this week" at bounding box center [313, 345] width 575 height 26
drag, startPoint x: 401, startPoint y: 351, endPoint x: 251, endPoint y: 70, distance: 318.3
click at [251, 70] on div "JioMc Name : 12xu Location : in a cottage Bio : saw you in a mag kissing a man …" at bounding box center [313, 211] width 575 height 346
click at [251, 70] on span "JioMc" at bounding box center [302, 67] width 110 height 32
drag, startPoint x: 253, startPoint y: 68, endPoint x: 401, endPoint y: 354, distance: 321.9
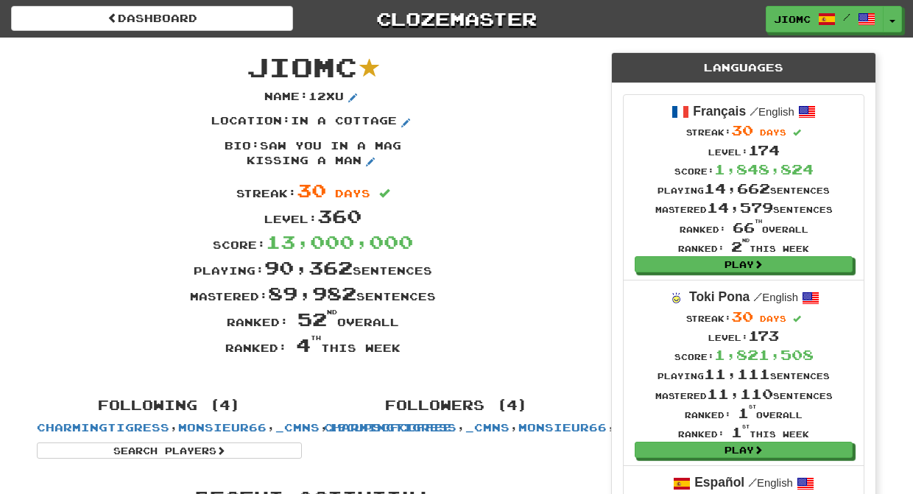
click at [401, 354] on div "JioMc Name : 12xu Location : in a cottage Bio : saw you in a mag kissing a man …" at bounding box center [313, 211] width 575 height 346
click at [401, 354] on div "Ranked: 4 th this week" at bounding box center [313, 345] width 575 height 26
drag, startPoint x: 401, startPoint y: 353, endPoint x: 253, endPoint y: 70, distance: 319.3
click at [253, 70] on div "JioMc Name : 12xu Location : in a cottage Bio : saw you in a mag kissing a man …" at bounding box center [313, 211] width 575 height 346
click at [253, 70] on span "JioMc" at bounding box center [302, 67] width 110 height 32
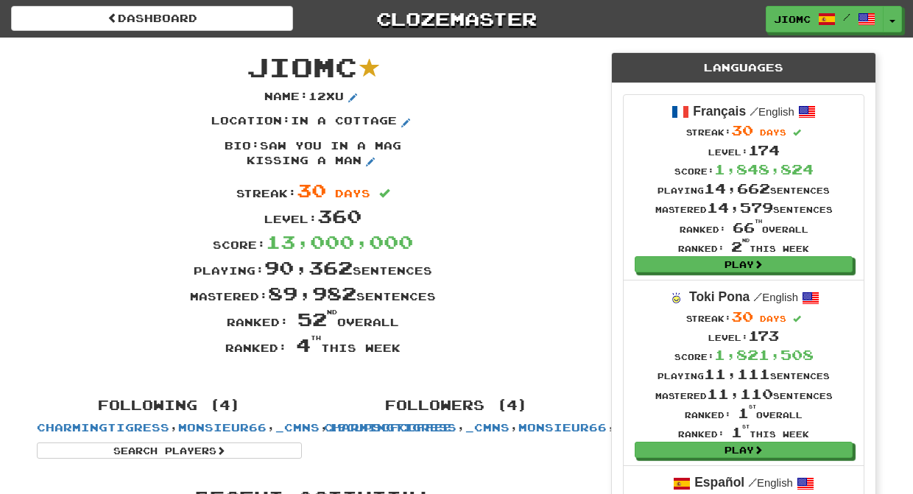
drag, startPoint x: 253, startPoint y: 69, endPoint x: 400, endPoint y: 348, distance: 316.3
click at [400, 348] on div "JioMc Name : 12xu Location : in a cottage Bio : saw you in a mag kissing a man …" at bounding box center [313, 211] width 575 height 346
click at [401, 351] on div "Ranked: 4 th this week" at bounding box center [313, 345] width 575 height 26
drag, startPoint x: 401, startPoint y: 351, endPoint x: 254, endPoint y: 66, distance: 320.9
click at [254, 66] on div "JioMc Name : 12xu Location : in a cottage Bio : saw you in a mag kissing a man …" at bounding box center [313, 211] width 575 height 346
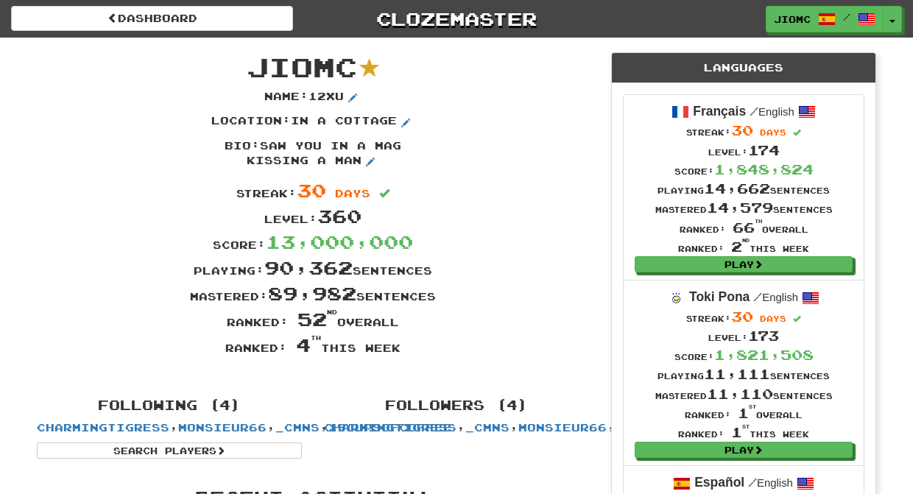
click at [254, 66] on span "JioMc" at bounding box center [302, 67] width 110 height 32
drag, startPoint x: 254, startPoint y: 66, endPoint x: 400, endPoint y: 351, distance: 320.2
click at [400, 351] on div "JioMc Name : 12xu Location : in a cottage Bio : saw you in a mag kissing a man …" at bounding box center [313, 211] width 575 height 346
click at [400, 351] on div "Ranked: 4 th this week" at bounding box center [313, 345] width 575 height 26
drag, startPoint x: 401, startPoint y: 351, endPoint x: 247, endPoint y: 56, distance: 332.7
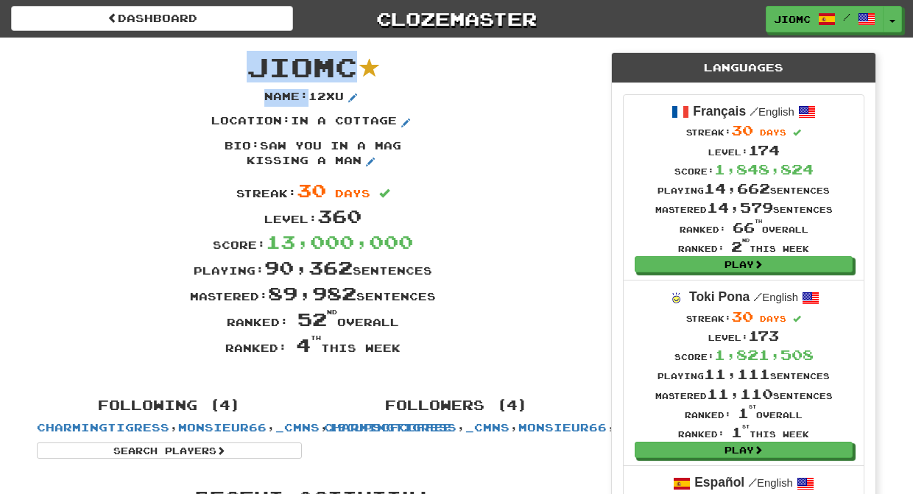
click at [247, 52] on div "JioMc Name : 12xu Location : in a cottage Bio : saw you in a mag kissing a man …" at bounding box center [313, 211] width 575 height 346
click at [251, 66] on span "JioMc" at bounding box center [302, 67] width 110 height 32
drag, startPoint x: 251, startPoint y: 64, endPoint x: 403, endPoint y: 355, distance: 328.1
click at [403, 355] on div "JioMc Name : 12xu Location : in a cottage Bio : saw you in a mag kissing a man …" at bounding box center [313, 211] width 575 height 346
click at [403, 354] on div "Ranked: 4 th this week" at bounding box center [313, 345] width 575 height 26
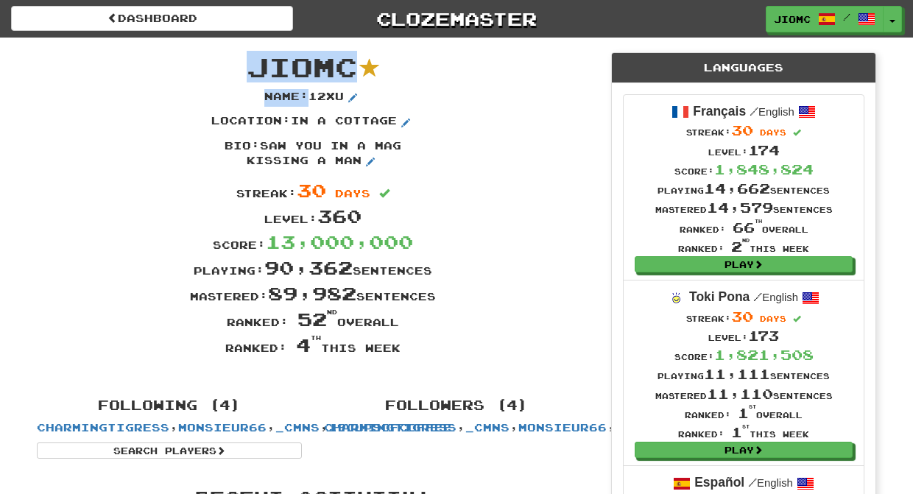
drag, startPoint x: 399, startPoint y: 352, endPoint x: 249, endPoint y: 66, distance: 323.5
click at [249, 66] on div "JioMc Name : 12xu Location : in a cottage Bio : saw you in a mag kissing a man …" at bounding box center [313, 211] width 575 height 346
click at [251, 65] on span "JioMc" at bounding box center [302, 67] width 110 height 32
drag, startPoint x: 250, startPoint y: 62, endPoint x: 400, endPoint y: 352, distance: 326.8
click at [400, 352] on div "JioMc Name : 12xu Location : in a cottage Bio : saw you in a mag kissing a man …" at bounding box center [313, 211] width 575 height 346
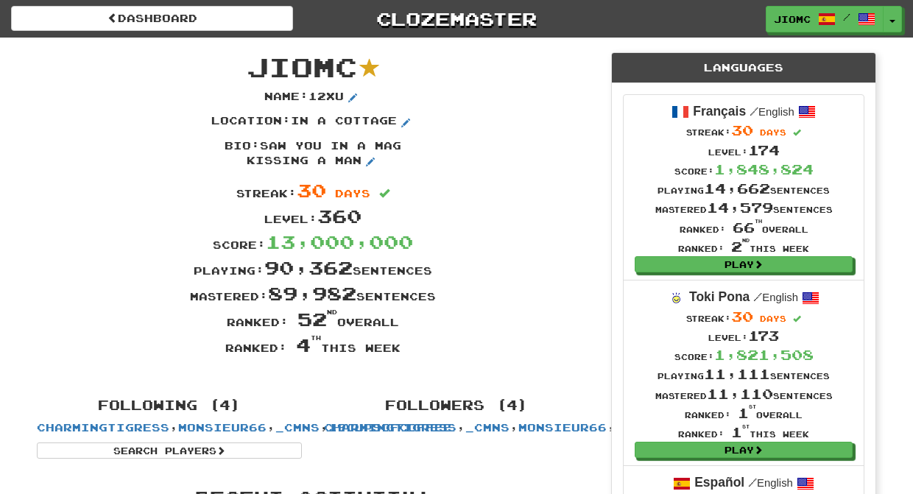
click at [400, 352] on div "Ranked: 4 th this week" at bounding box center [313, 345] width 575 height 26
drag, startPoint x: 401, startPoint y: 351, endPoint x: 255, endPoint y: 69, distance: 317.9
click at [255, 69] on div "JioMc Name : 12xu Location : in a cottage Bio : saw you in a mag kissing a man …" at bounding box center [313, 211] width 575 height 346
click at [255, 68] on span "JioMc" at bounding box center [302, 67] width 110 height 32
drag, startPoint x: 250, startPoint y: 63, endPoint x: 401, endPoint y: 351, distance: 324.8
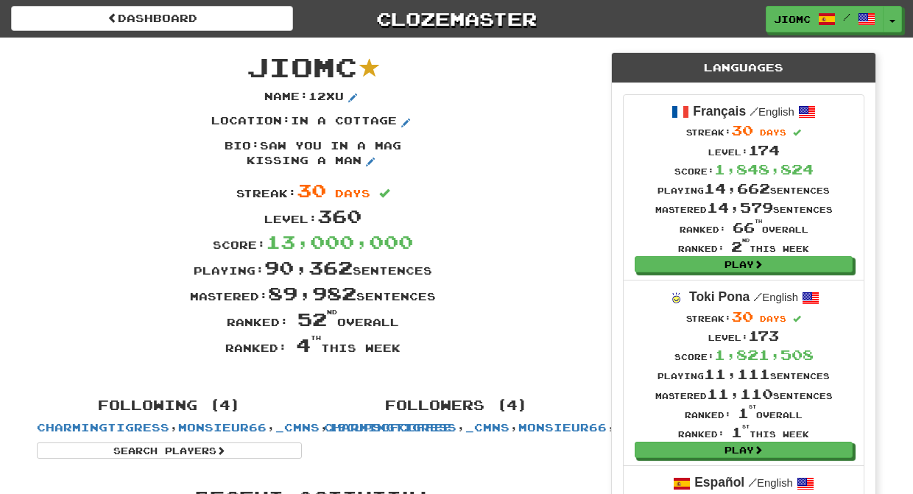
click at [401, 351] on div "JioMc Name : 12xu Location : in a cottage Bio : saw you in a mag kissing a man …" at bounding box center [313, 211] width 575 height 346
click at [401, 351] on div "Ranked: 4 th this week" at bounding box center [313, 345] width 575 height 26
drag, startPoint x: 401, startPoint y: 351, endPoint x: 254, endPoint y: 63, distance: 324.2
click at [254, 63] on div "JioMc Name : 12xu Location : in a cottage Bio : saw you in a mag kissing a man …" at bounding box center [313, 211] width 575 height 346
click at [254, 63] on span "JioMc" at bounding box center [302, 67] width 110 height 32
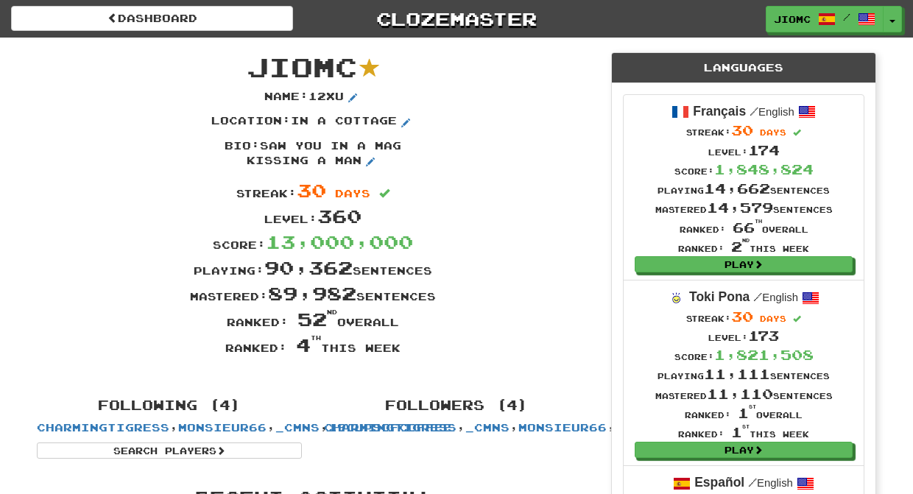
drag, startPoint x: 254, startPoint y: 63, endPoint x: 401, endPoint y: 353, distance: 325.1
click at [401, 355] on div "JioMc Name : 12xu Location : in a cottage Bio : saw you in a mag kissing a man …" at bounding box center [313, 211] width 575 height 346
click at [400, 350] on div "Ranked: 4 th this week" at bounding box center [313, 345] width 575 height 26
drag, startPoint x: 400, startPoint y: 351, endPoint x: 253, endPoint y: 70, distance: 316.6
click at [253, 70] on div "JioMc Name : 12xu Location : in a cottage Bio : saw you in a mag kissing a man …" at bounding box center [313, 211] width 575 height 346
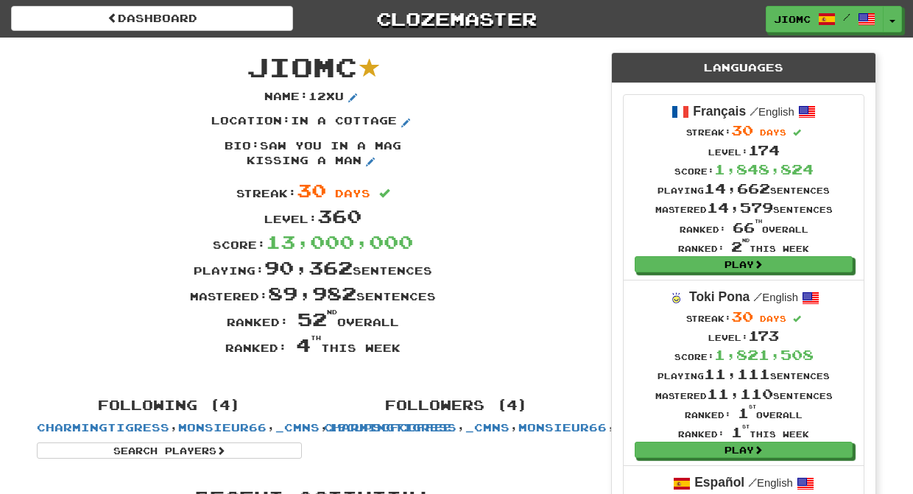
click at [253, 70] on span "JioMc" at bounding box center [302, 67] width 110 height 32
drag, startPoint x: 253, startPoint y: 66, endPoint x: 401, endPoint y: 349, distance: 319.6
click at [401, 349] on div "JioMc Name : 12xu Location : in a cottage Bio : saw you in a mag kissing a man …" at bounding box center [313, 211] width 575 height 346
click at [401, 349] on div "Ranked: 4 th this week" at bounding box center [313, 345] width 575 height 26
drag, startPoint x: 254, startPoint y: 69, endPoint x: 401, endPoint y: 354, distance: 320.2
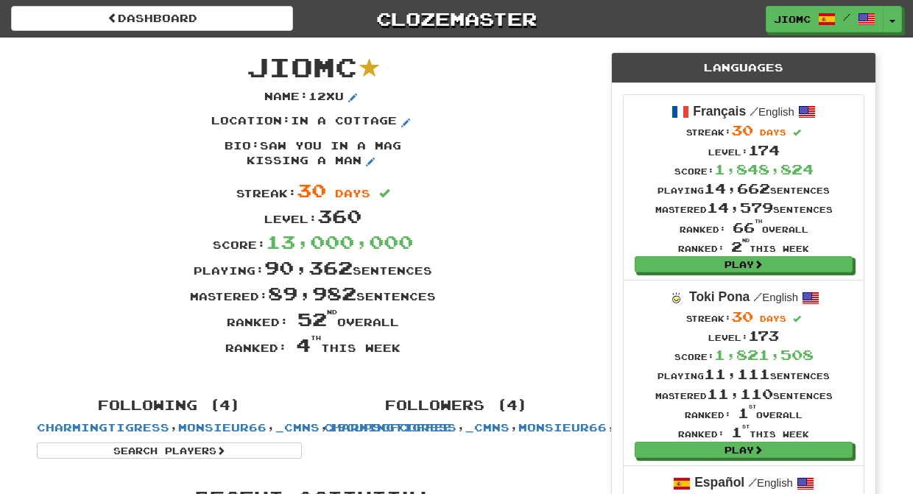
click at [401, 354] on div "JioMc Name : 12xu Location : in a cottage Bio : saw you in a mag kissing a man …" at bounding box center [313, 211] width 575 height 346
click at [401, 353] on div "Ranked: 4 th this week" at bounding box center [313, 345] width 575 height 26
drag, startPoint x: 427, startPoint y: 463, endPoint x: 255, endPoint y: 66, distance: 432.1
click at [255, 66] on span "JioMc" at bounding box center [302, 67] width 110 height 32
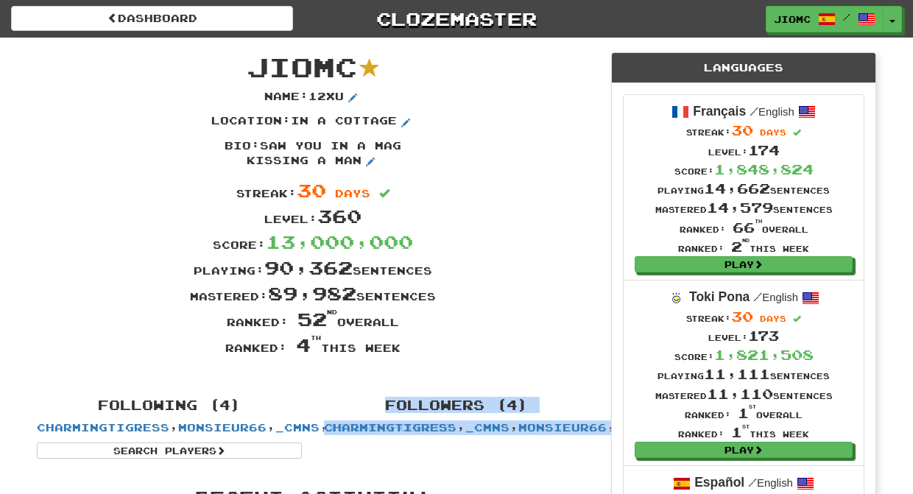
drag, startPoint x: 253, startPoint y: 65, endPoint x: 465, endPoint y: 460, distance: 448.2
click at [465, 459] on div "Following (4) CharmingTigress , monsieur66 , _cmns , 19cupsofcoffee Search Play…" at bounding box center [313, 425] width 575 height 68
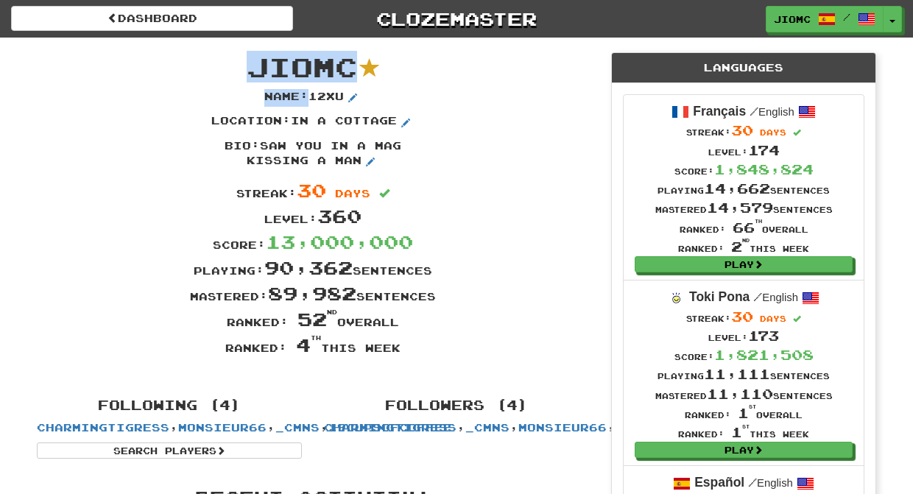
drag, startPoint x: 466, startPoint y: 465, endPoint x: 251, endPoint y: 58, distance: 460.0
click at [251, 58] on span "JioMc" at bounding box center [302, 67] width 110 height 32
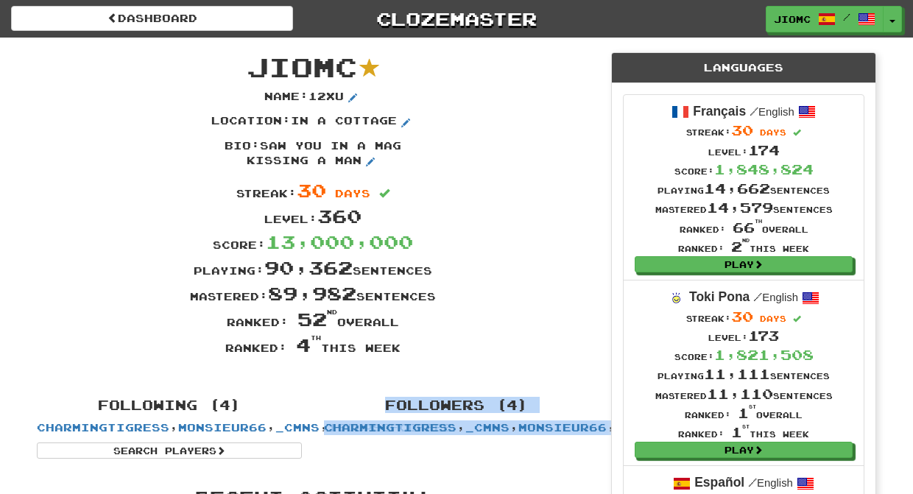
drag, startPoint x: 252, startPoint y: 60, endPoint x: 465, endPoint y: 478, distance: 469.4
click at [463, 459] on div "Following (4) CharmingTigress , monsieur66 , _cmns , 19cupsofcoffee Search Play…" at bounding box center [313, 425] width 575 height 68
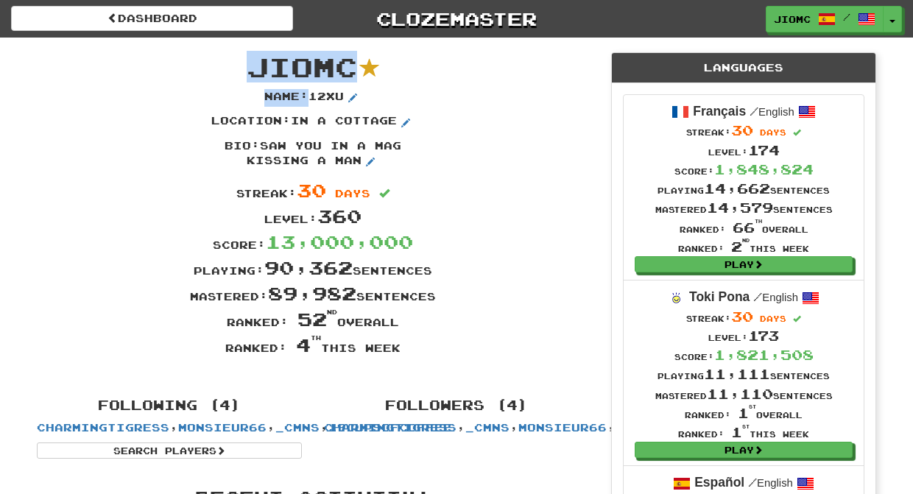
drag, startPoint x: 463, startPoint y: 474, endPoint x: 253, endPoint y: 64, distance: 460.2
click at [253, 64] on span "JioMc" at bounding box center [302, 67] width 110 height 32
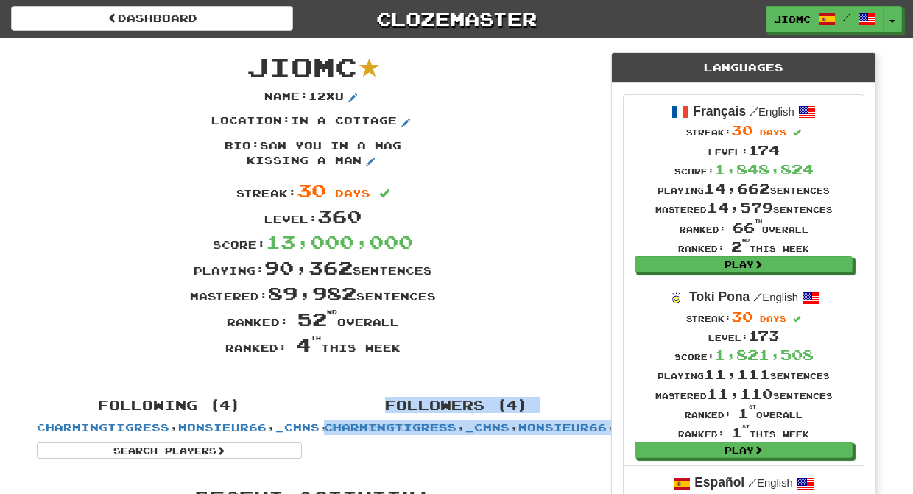
drag, startPoint x: 253, startPoint y: 62, endPoint x: 443, endPoint y: 462, distance: 442.8
click at [443, 459] on div "Following (4) CharmingTigress , monsieur66 , _cmns , 19cupsofcoffee Search Play…" at bounding box center [313, 425] width 575 height 68
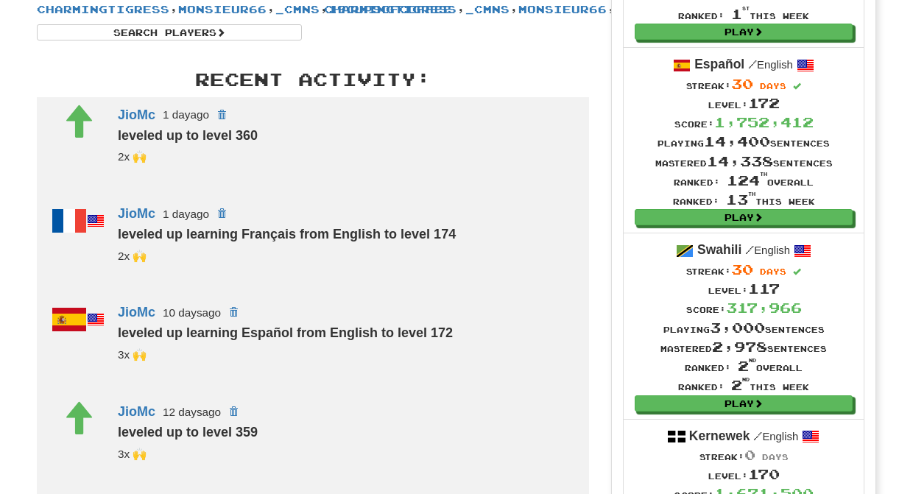
scroll to position [318, 0]
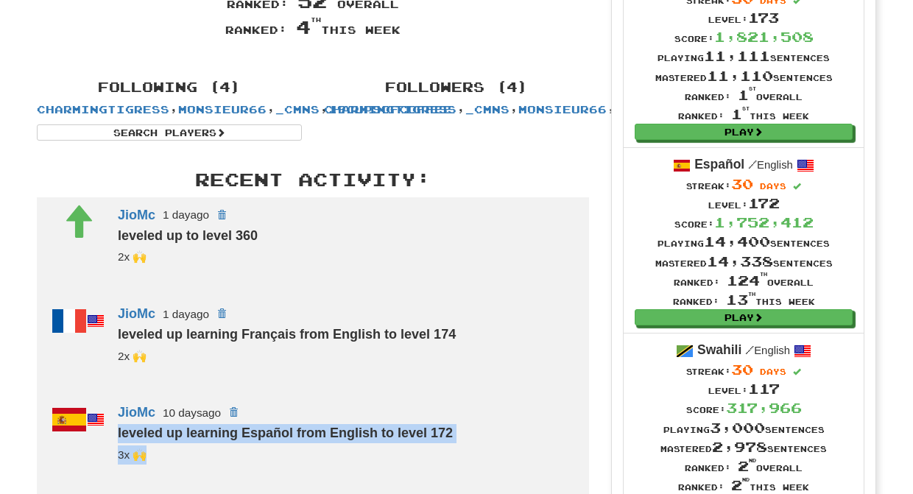
drag, startPoint x: 131, startPoint y: 209, endPoint x: 432, endPoint y: 473, distance: 399.8
click at [432, 465] on div "3x 🙌" at bounding box center [346, 455] width 457 height 19
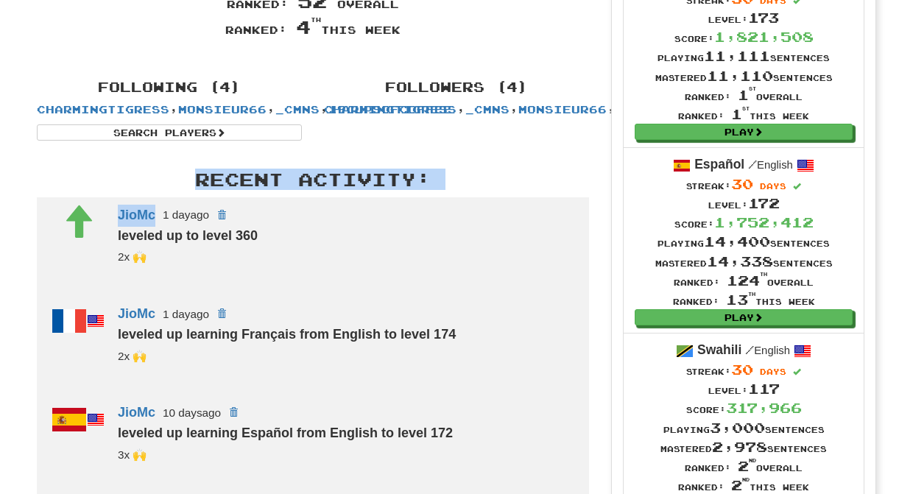
drag, startPoint x: 432, startPoint y: 473, endPoint x: 141, endPoint y: 169, distance: 419.9
click at [141, 169] on div "JioMc Name : 12xu Location : in a cottage Bio : saw you in a mag kissing a man …" at bounding box center [313, 453] width 575 height 1468
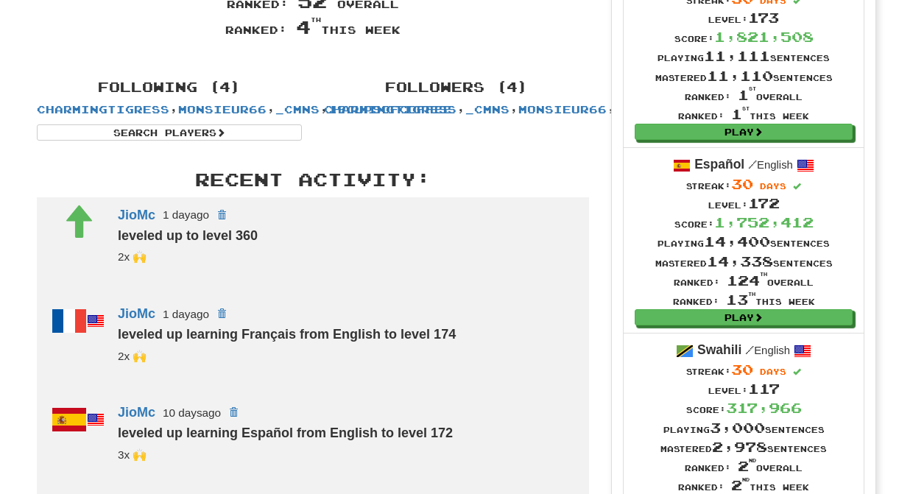
click at [141, 169] on div "JioMc Name : 12xu Location : in a cottage Bio : saw you in a mag kissing a man …" at bounding box center [313, 453] width 575 height 1468
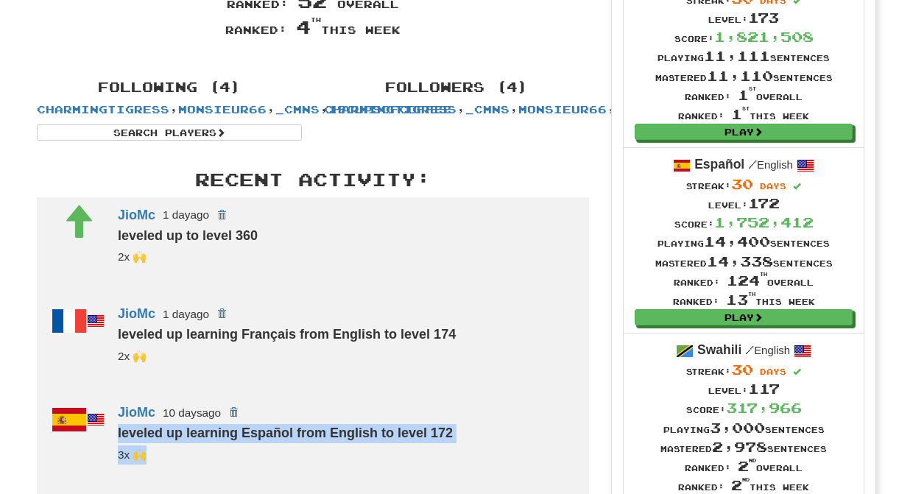
drag, startPoint x: 152, startPoint y: 167, endPoint x: 373, endPoint y: 472, distance: 376.2
click at [374, 474] on div "JioMc Name : 12xu Location : in a cottage Bio : saw you in a mag kissing a man …" at bounding box center [313, 453] width 575 height 1468
click at [369, 465] on div "3x 🙌" at bounding box center [346, 455] width 457 height 19
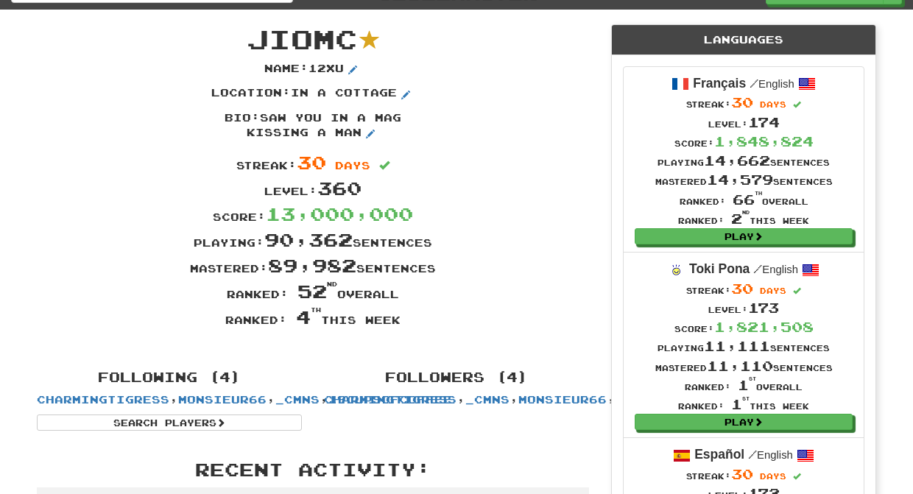
scroll to position [0, 0]
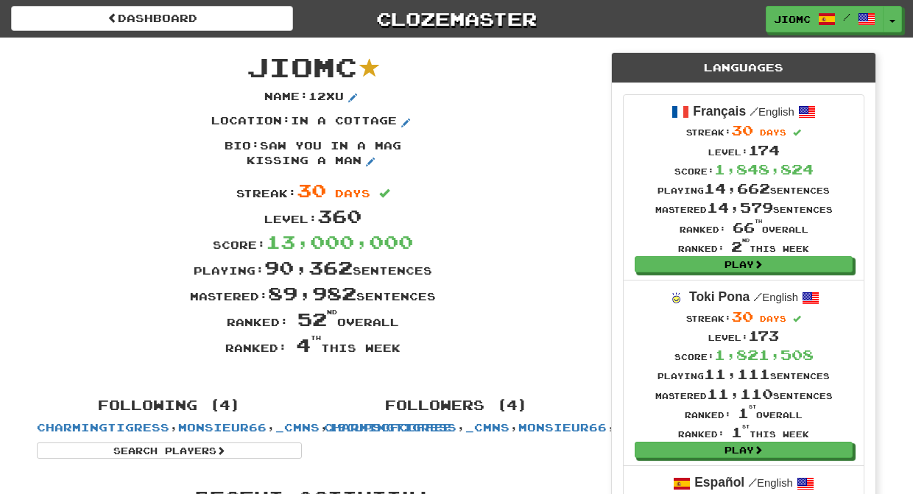
click at [549, 186] on div "Streak: 30 days" at bounding box center [313, 191] width 575 height 26
drag, startPoint x: 256, startPoint y: 65, endPoint x: 401, endPoint y: 350, distance: 319.9
click at [401, 350] on div "JioMc Name : 12xu Location : in a cottage Bio : saw you in a mag kissing a man …" at bounding box center [313, 211] width 575 height 346
click at [403, 350] on div "Ranked: 4 th this week" at bounding box center [313, 345] width 575 height 26
drag, startPoint x: 404, startPoint y: 349, endPoint x: 256, endPoint y: 66, distance: 319.3
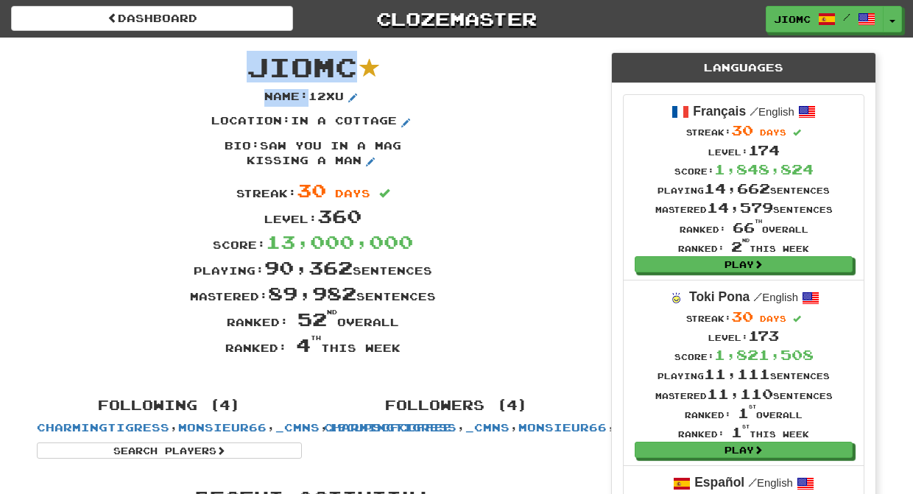
click at [256, 66] on div "JioMc Name : 12xu Location : in a cottage Bio : saw you in a mag kissing a man …" at bounding box center [313, 211] width 575 height 346
click at [256, 66] on span "JioMc" at bounding box center [302, 67] width 110 height 32
drag, startPoint x: 256, startPoint y: 66, endPoint x: 401, endPoint y: 350, distance: 318.6
click at [401, 350] on div "JioMc Name : 12xu Location : in a cottage Bio : saw you in a mag kissing a man …" at bounding box center [313, 211] width 575 height 346
click at [401, 349] on div "Ranked: 4 th this week" at bounding box center [313, 345] width 575 height 26
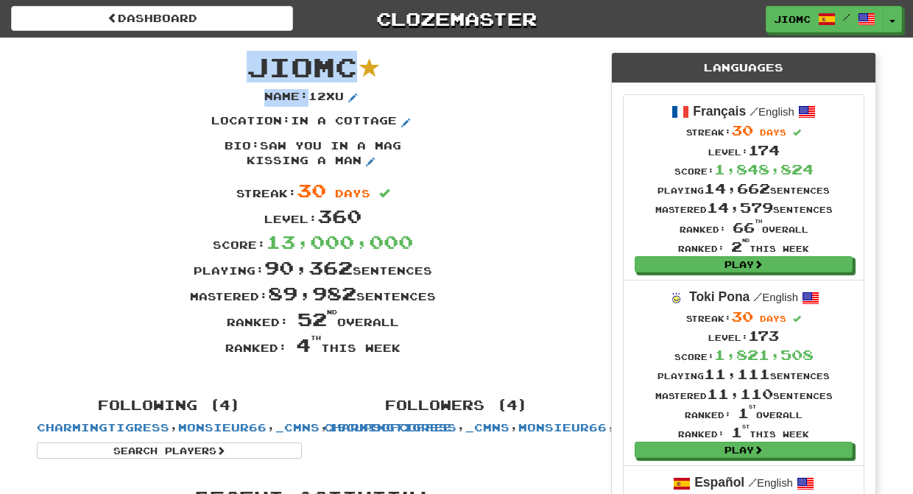
drag, startPoint x: 402, startPoint y: 350, endPoint x: 254, endPoint y: 66, distance: 319.9
click at [254, 66] on div "JioMc Name : 12xu Location : in a cottage Bio : saw you in a mag kissing a man …" at bounding box center [313, 211] width 575 height 346
click at [254, 66] on span "JioMc" at bounding box center [302, 67] width 110 height 32
drag, startPoint x: 254, startPoint y: 66, endPoint x: 401, endPoint y: 354, distance: 322.8
click at [401, 354] on div "JioMc Name : 12xu Location : in a cottage Bio : saw you in a mag kissing a man …" at bounding box center [313, 211] width 575 height 346
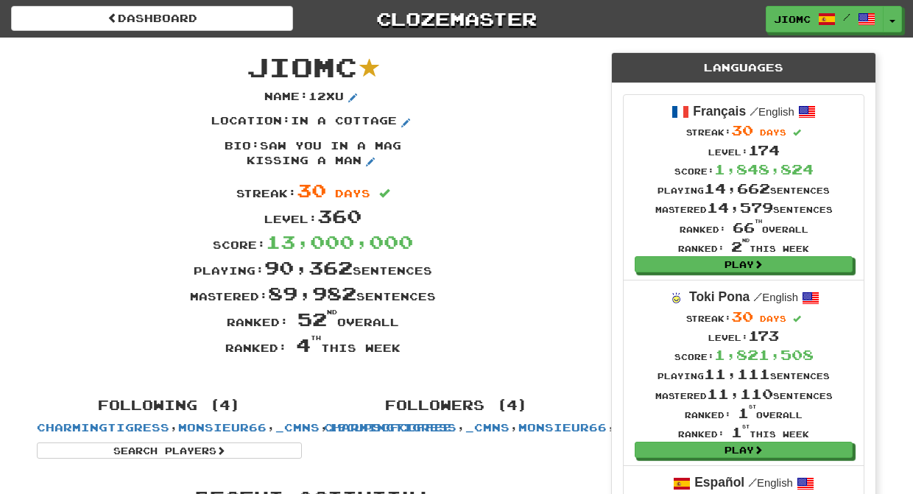
click at [401, 352] on div "Ranked: 4 th this week" at bounding box center [313, 345] width 575 height 26
drag, startPoint x: 401, startPoint y: 352, endPoint x: 254, endPoint y: 69, distance: 319.2
click at [254, 69] on div "JioMc Name : 12xu Location : in a cottage Bio : saw you in a mag kissing a man …" at bounding box center [313, 211] width 575 height 346
click at [254, 69] on span "JioMc" at bounding box center [302, 67] width 110 height 32
drag, startPoint x: 255, startPoint y: 65, endPoint x: 401, endPoint y: 349, distance: 319.9
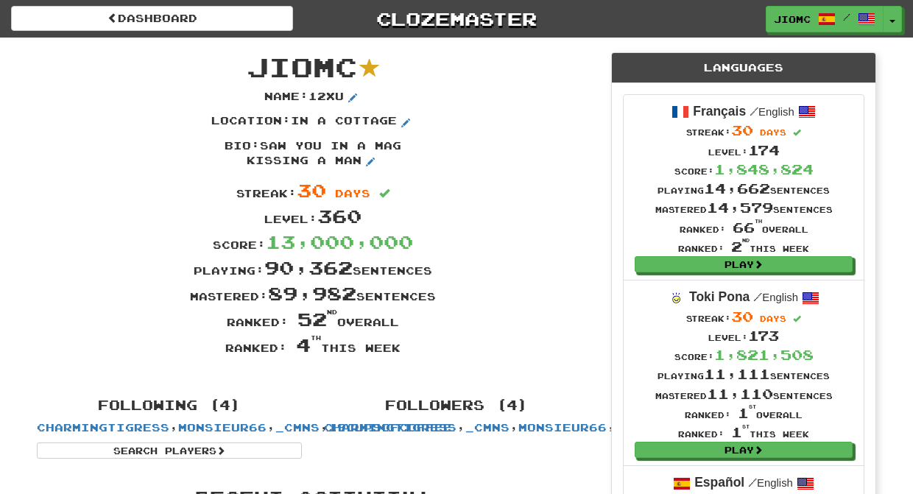
click at [401, 349] on div "JioMc Name : 12xu Location : in a cottage Bio : saw you in a mag kissing a man …" at bounding box center [313, 211] width 575 height 346
click at [401, 349] on div "Ranked: 4 th this week" at bounding box center [313, 345] width 575 height 26
drag, startPoint x: 401, startPoint y: 351, endPoint x: 253, endPoint y: 67, distance: 319.9
click at [253, 67] on div "JioMc Name : 12xu Location : in a cottage Bio : saw you in a mag kissing a man …" at bounding box center [313, 211] width 575 height 346
click at [253, 66] on span "JioMc" at bounding box center [302, 67] width 110 height 32
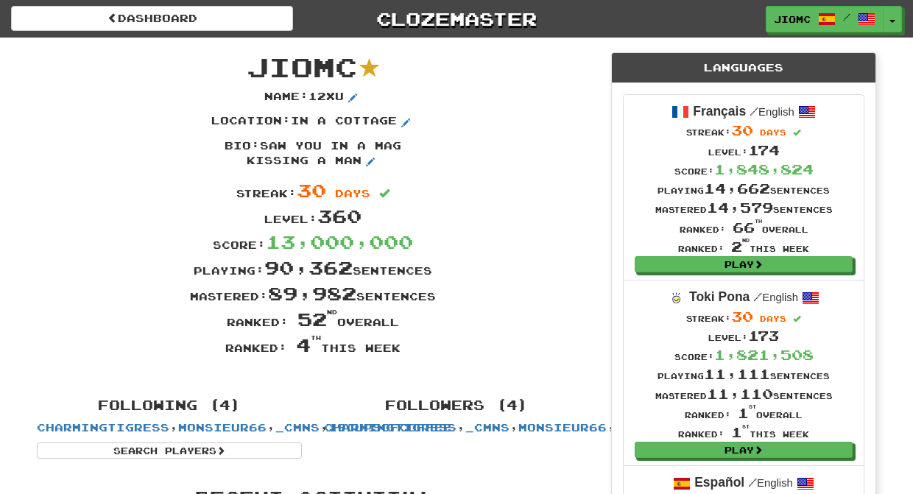
drag, startPoint x: 253, startPoint y: 65, endPoint x: 401, endPoint y: 349, distance: 320.6
click at [401, 349] on div "JioMc Name : 12xu Location : in a cottage Bio : saw you in a mag kissing a man …" at bounding box center [313, 211] width 575 height 346
click at [402, 349] on div "Ranked: 4 th this week" at bounding box center [313, 345] width 575 height 26
drag, startPoint x: 402, startPoint y: 351, endPoint x: 254, endPoint y: 68, distance: 319.9
click at [254, 68] on div "JioMc Name : 12xu Location : in a cottage Bio : saw you in a mag kissing a man …" at bounding box center [313, 211] width 575 height 346
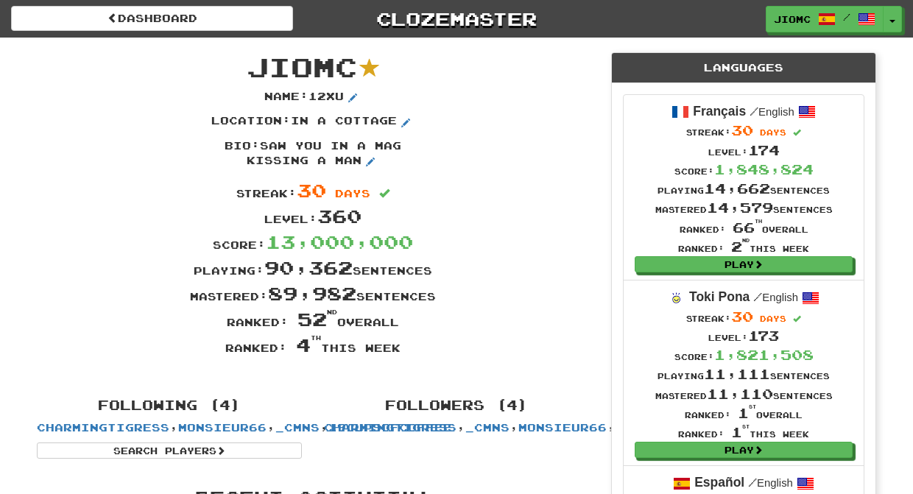
click at [254, 67] on span "JioMc" at bounding box center [302, 67] width 110 height 32
drag, startPoint x: 254, startPoint y: 65, endPoint x: 401, endPoint y: 348, distance: 319.6
click at [401, 348] on div "JioMc Name : 12xu Location : in a cottage Bio : saw you in a mag kissing a man …" at bounding box center [313, 211] width 575 height 346
click at [401, 348] on div "Ranked: 4 th this week" at bounding box center [313, 345] width 575 height 26
drag, startPoint x: 401, startPoint y: 348, endPoint x: 254, endPoint y: 66, distance: 318.9
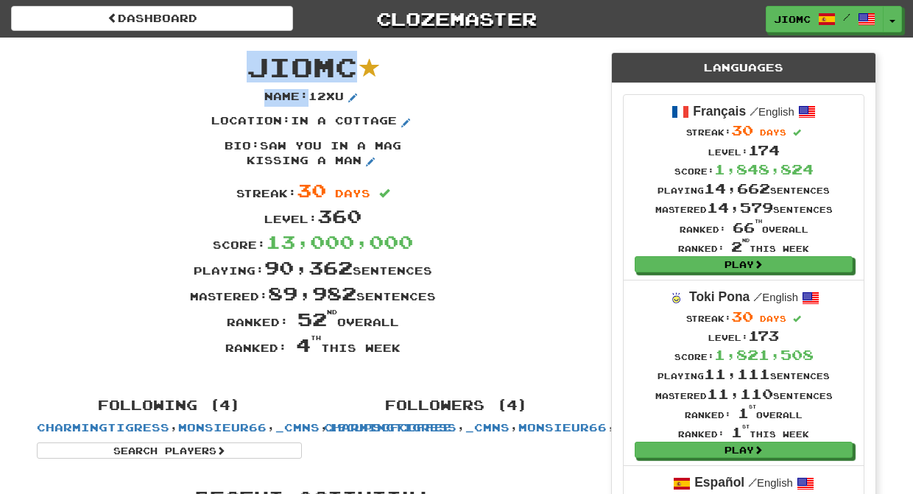
click at [254, 66] on div "JioMc Name : 12xu Location : in a cottage Bio : saw you in a mag kissing a man …" at bounding box center [313, 211] width 575 height 346
click at [254, 66] on span "JioMc" at bounding box center [302, 67] width 110 height 32
drag, startPoint x: 254, startPoint y: 66, endPoint x: 402, endPoint y: 352, distance: 322.5
click at [402, 352] on div "JioMc Name : 12xu Location : in a cottage Bio : saw you in a mag kissing a man …" at bounding box center [313, 211] width 575 height 346
click at [402, 352] on div "Ranked: 4 th this week" at bounding box center [313, 345] width 575 height 26
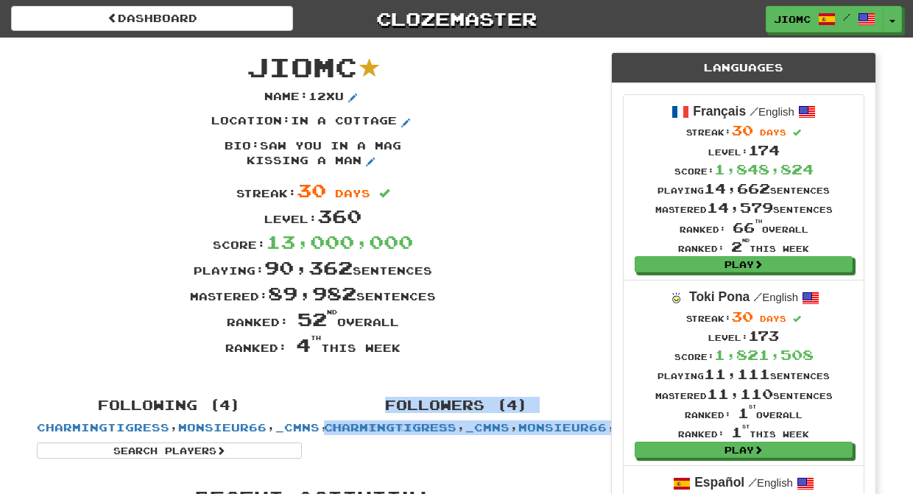
drag, startPoint x: 390, startPoint y: 387, endPoint x: 412, endPoint y: 487, distance: 101.9
click at [411, 459] on div "Following (4) CharmingTigress , monsieur66 , _cmns , 19cupsofcoffee Search Play…" at bounding box center [313, 425] width 575 height 68
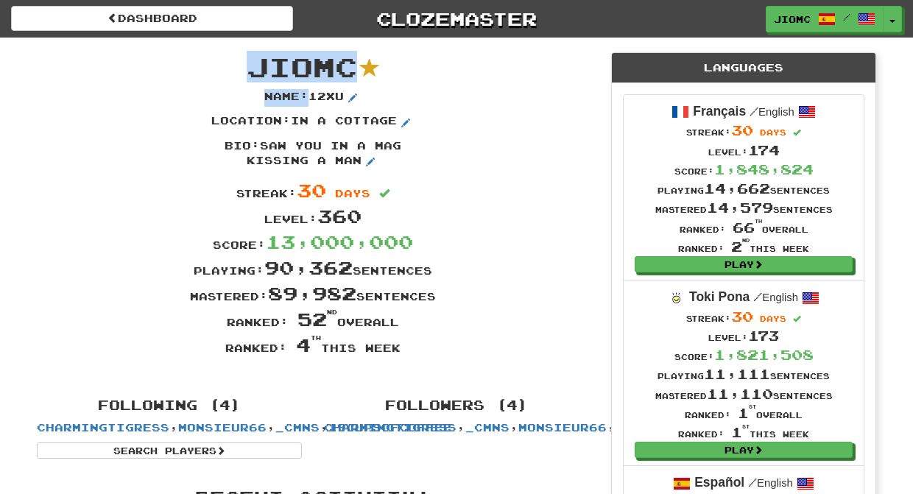
drag, startPoint x: 412, startPoint y: 474, endPoint x: 250, endPoint y: 67, distance: 438.7
click at [250, 67] on span "JioMc" at bounding box center [302, 67] width 110 height 32
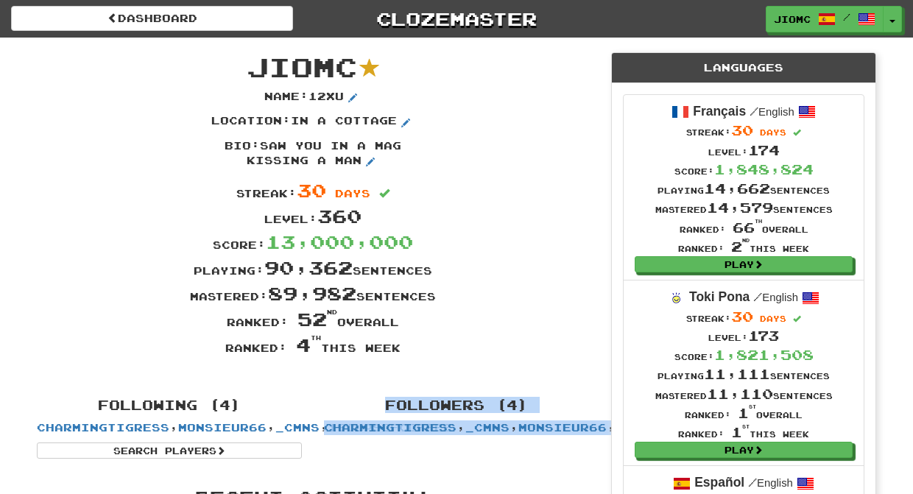
drag, startPoint x: 250, startPoint y: 67, endPoint x: 438, endPoint y: 468, distance: 443.5
click at [438, 459] on div "Following (4) CharmingTigress , monsieur66 , _cmns , 19cupsofcoffee Search Play…" at bounding box center [313, 425] width 575 height 68
